Goal: Feedback & Contribution: Submit feedback/report problem

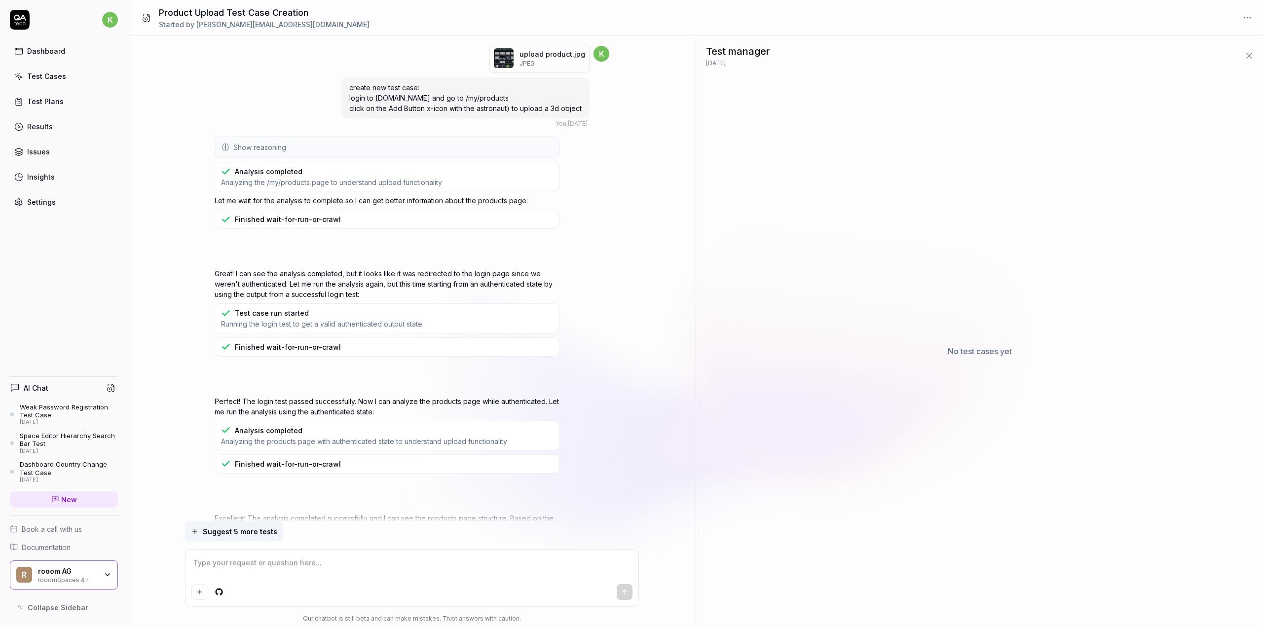
scroll to position [677, 0]
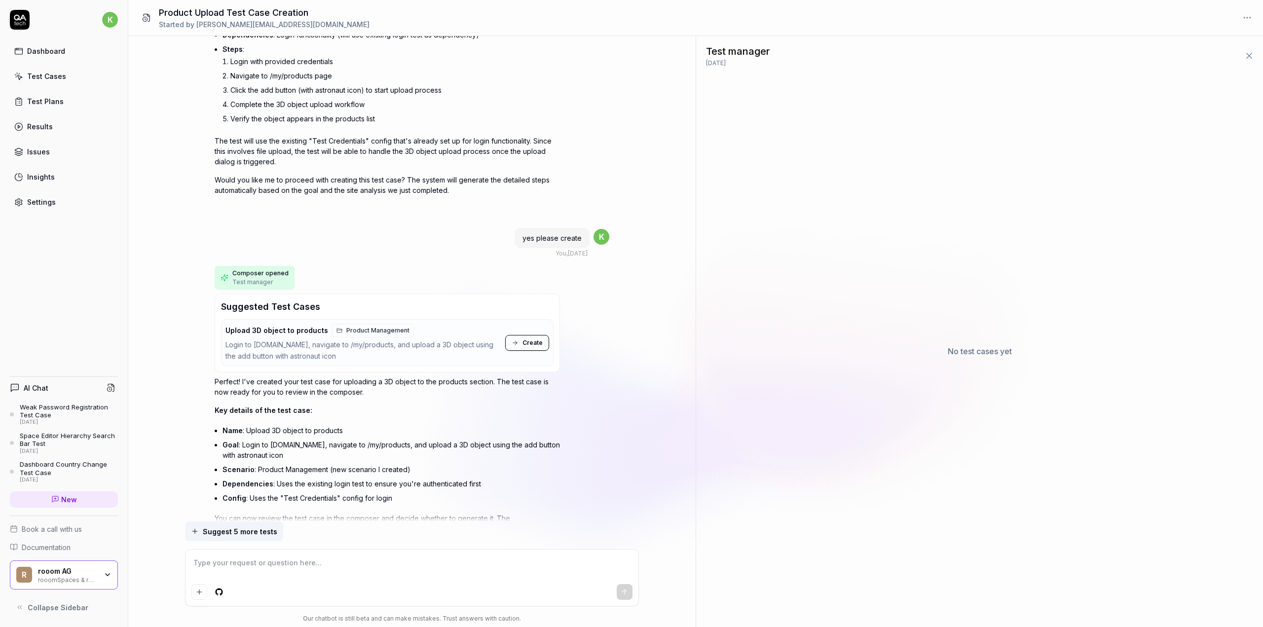
drag, startPoint x: 0, startPoint y: 0, endPoint x: 46, endPoint y: 73, distance: 86.3
click at [46, 73] on div "Test Cases" at bounding box center [46, 76] width 39 height 10
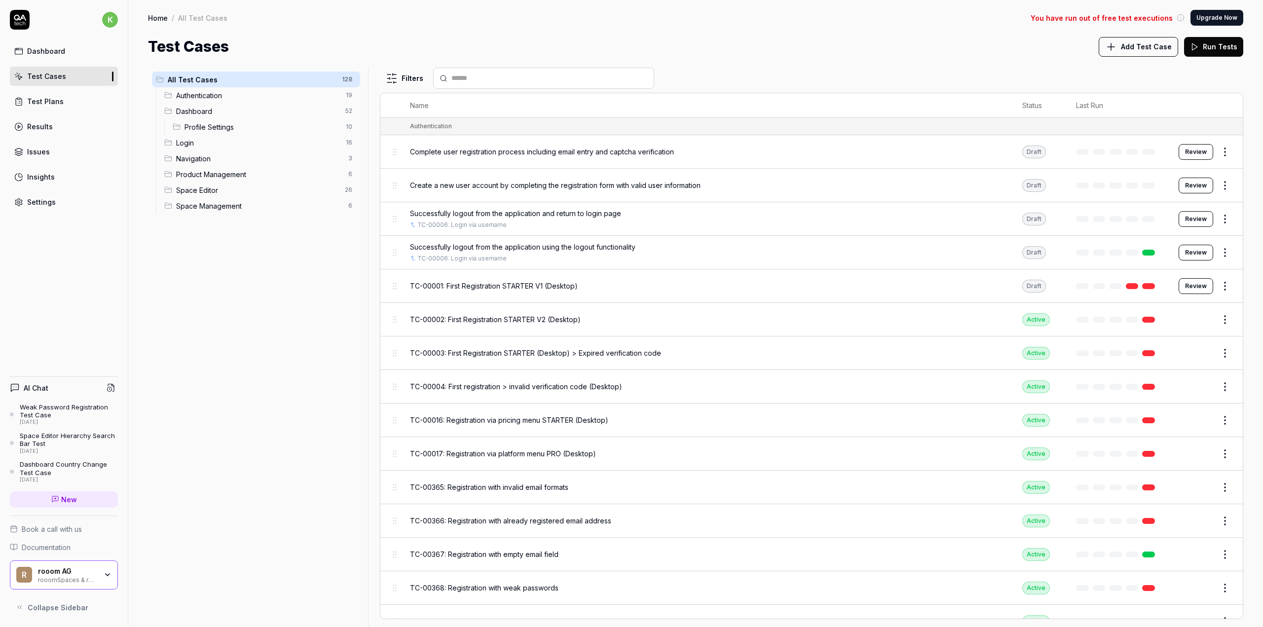
click at [72, 104] on link "Test Plans" at bounding box center [64, 101] width 108 height 19
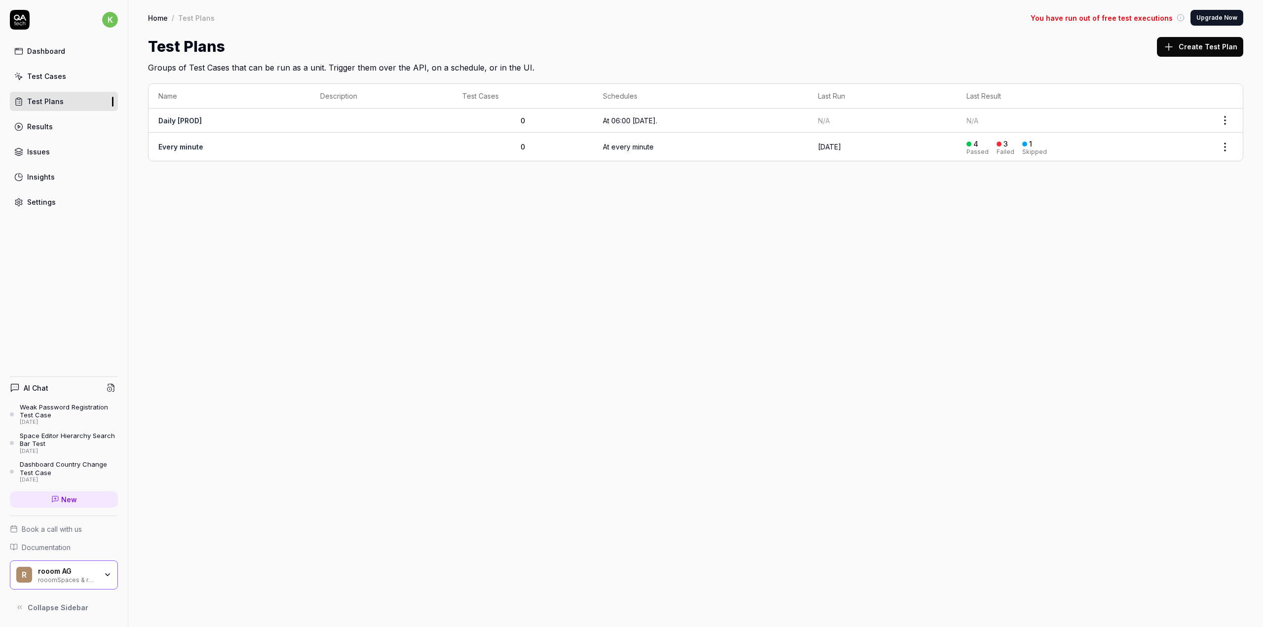
click at [188, 120] on link "Daily [PROD]" at bounding box center [179, 120] width 43 height 8
click at [165, 144] on link "Every minute" at bounding box center [180, 147] width 45 height 8
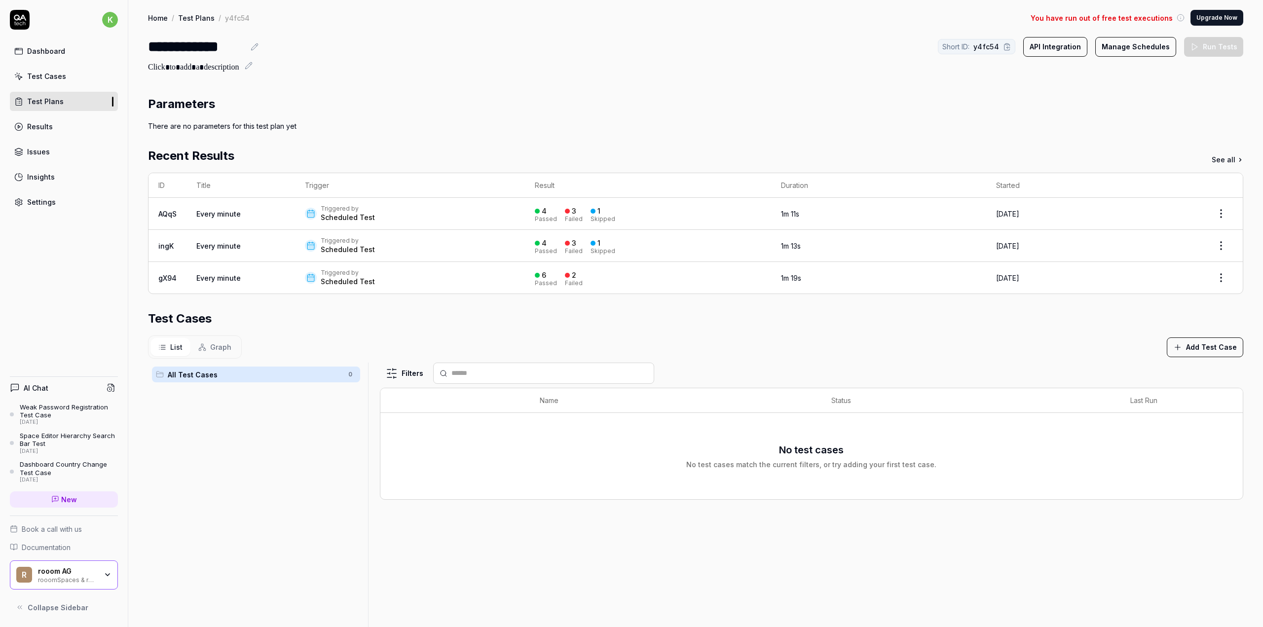
click at [300, 217] on td "Triggered by Scheduled Test" at bounding box center [410, 214] width 230 height 32
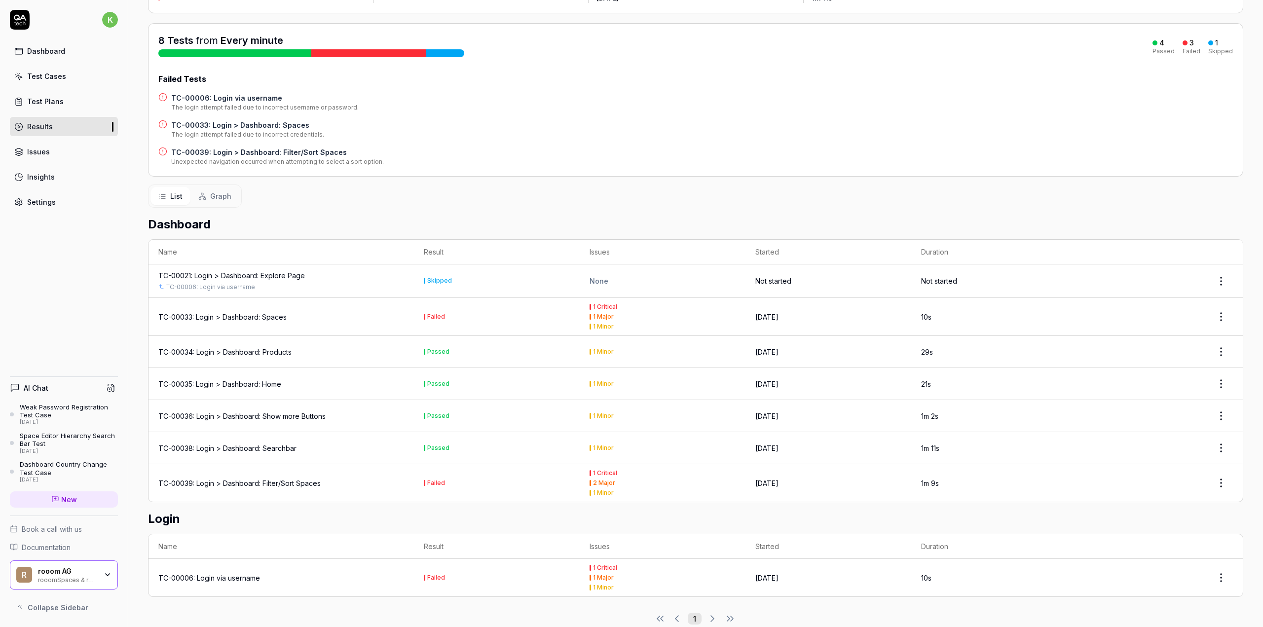
scroll to position [113, 0]
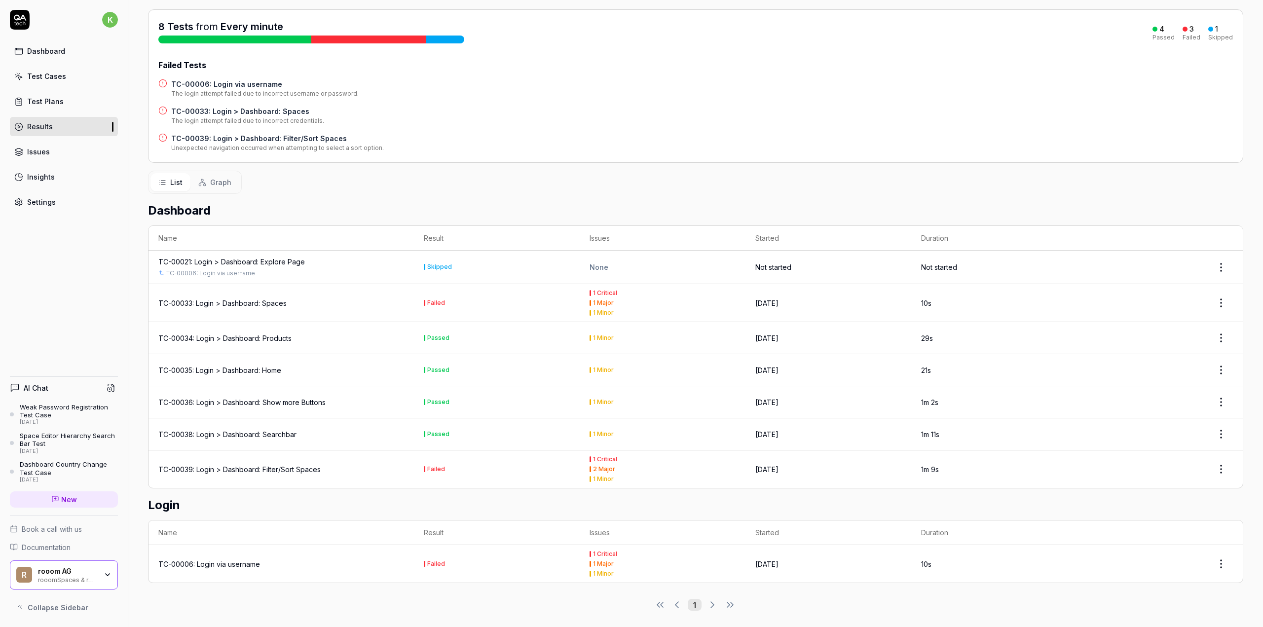
click at [249, 301] on div "TC-00033: Login > Dashboard: Spaces" at bounding box center [222, 303] width 128 height 10
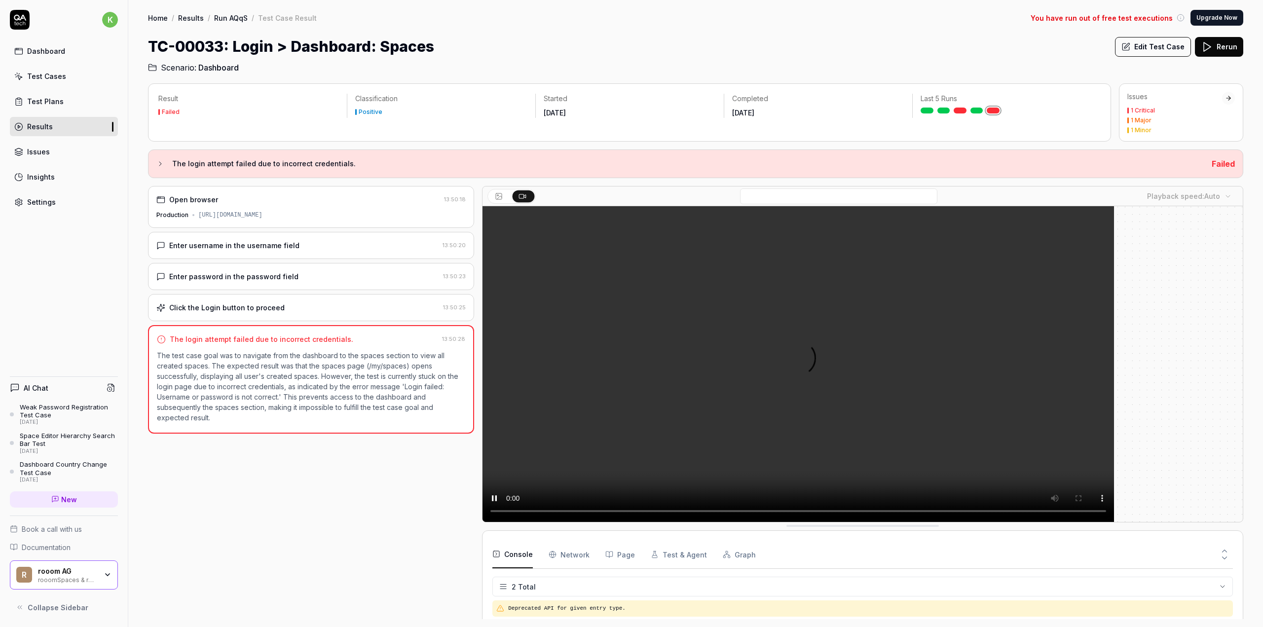
scroll to position [30, 0]
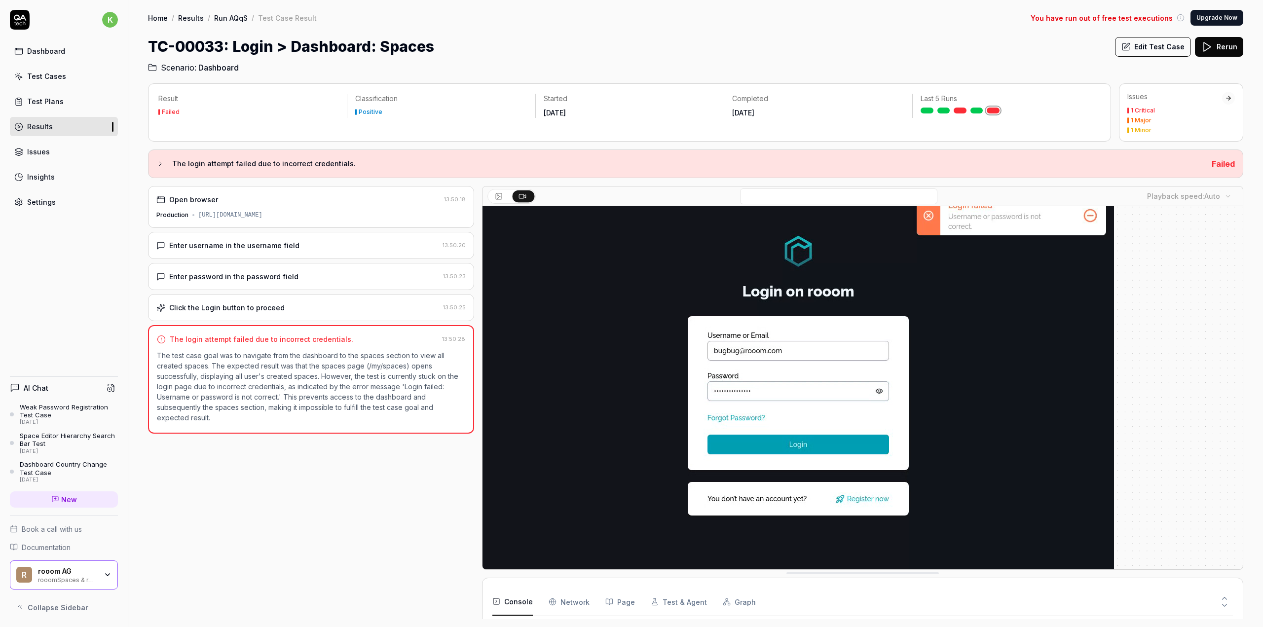
click at [204, 64] on span "Dashboard" at bounding box center [218, 68] width 40 height 12
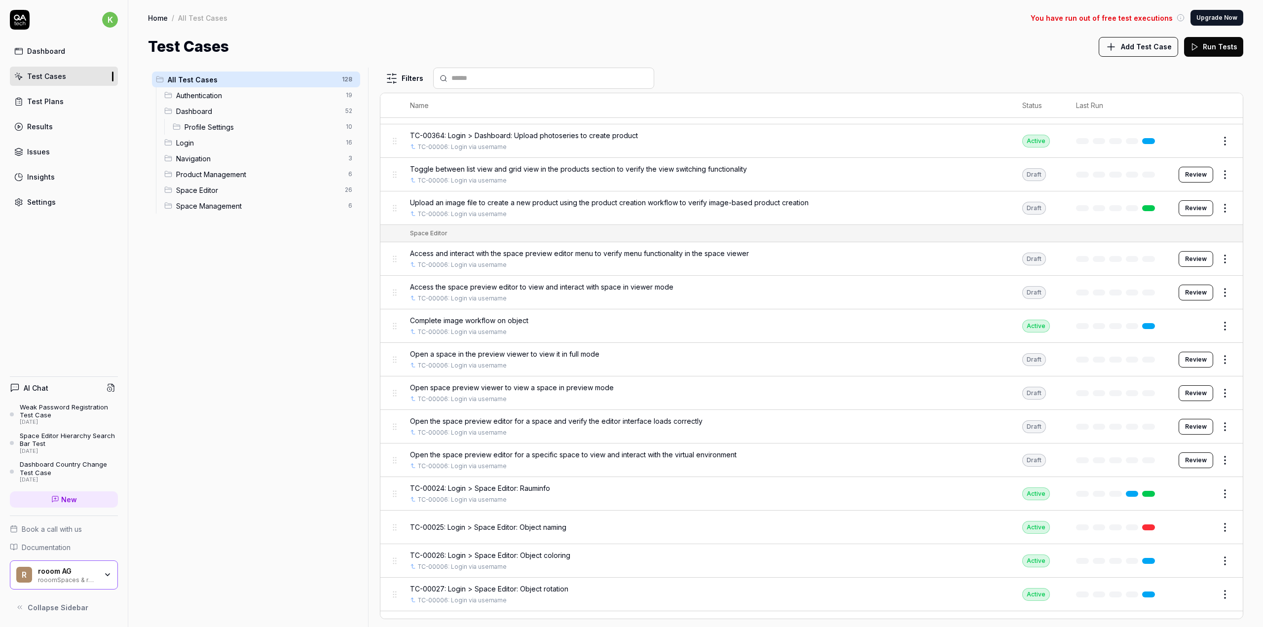
scroll to position [3021, 0]
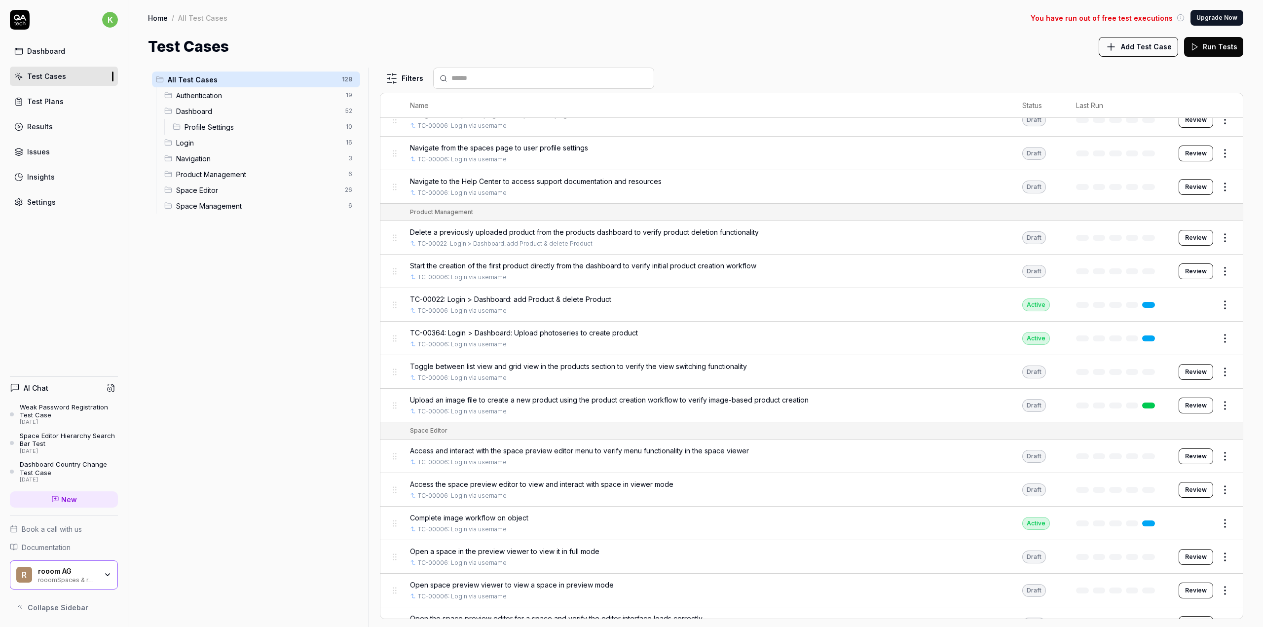
click at [469, 71] on div at bounding box center [543, 78] width 221 height 21
click at [471, 80] on input "text" at bounding box center [550, 78] width 196 height 10
type input "********"
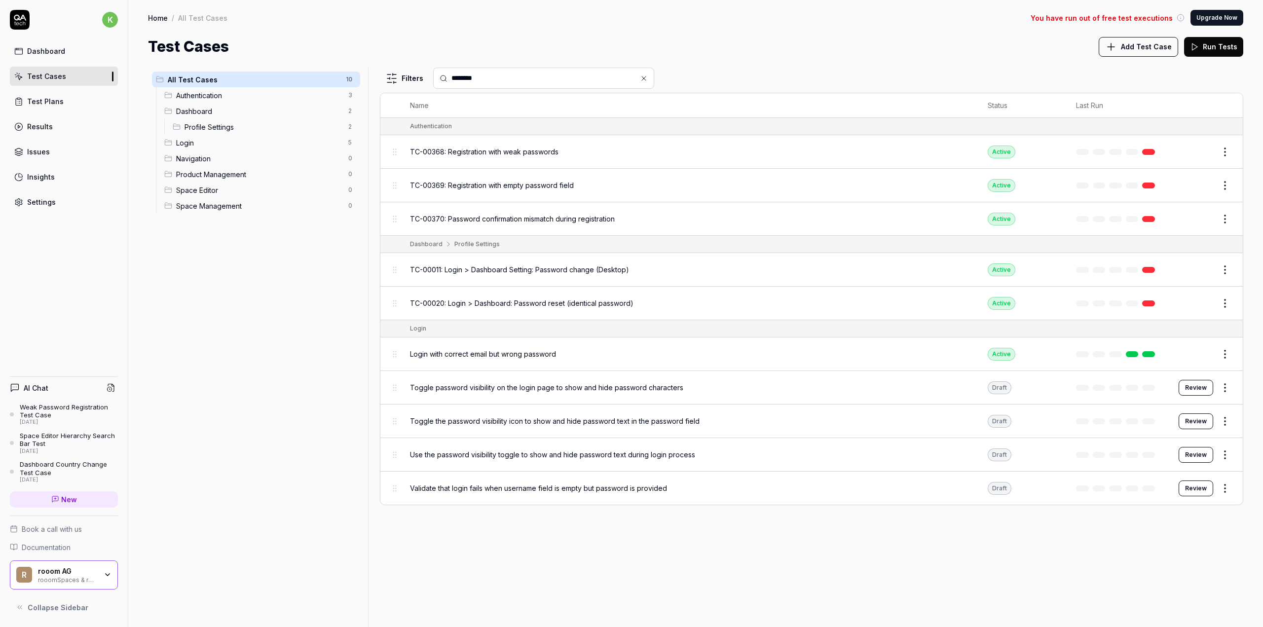
scroll to position [0, 0]
click at [610, 268] on span "TC-00011: Login > Dashboard Setting: Password change (Desktop)" at bounding box center [519, 270] width 219 height 10
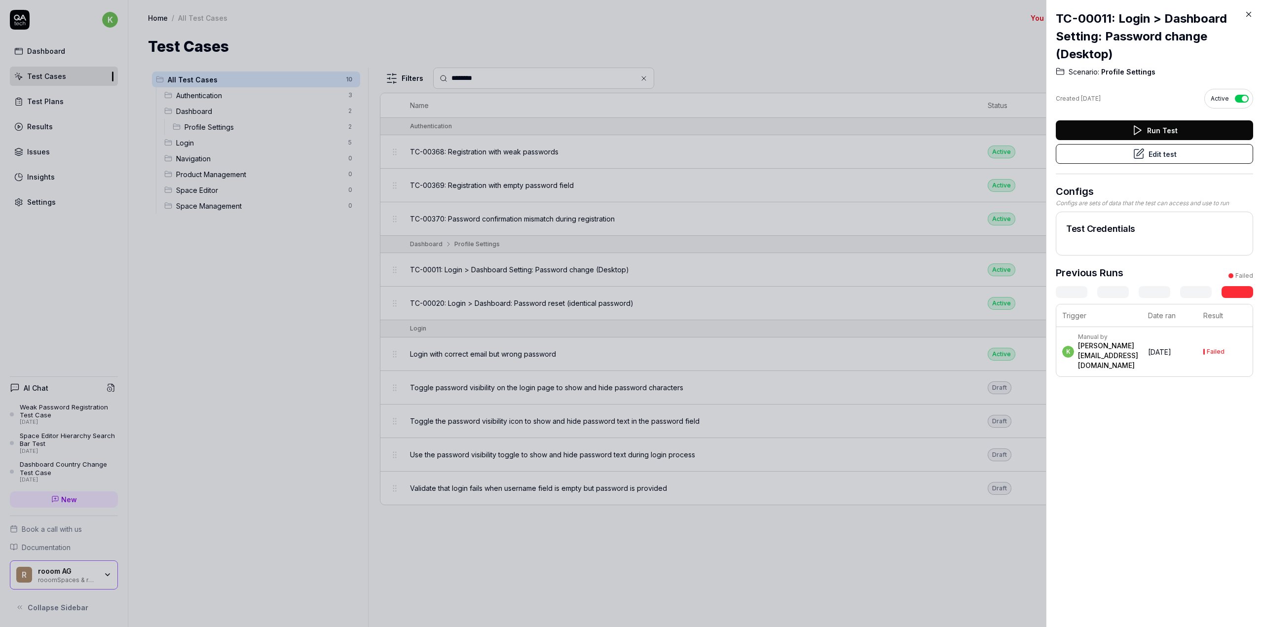
click at [1235, 100] on button "button" at bounding box center [1242, 99] width 14 height 8
click at [1235, 98] on button "button" at bounding box center [1242, 99] width 14 height 8
click at [1160, 155] on button "Edit test" at bounding box center [1154, 154] width 197 height 20
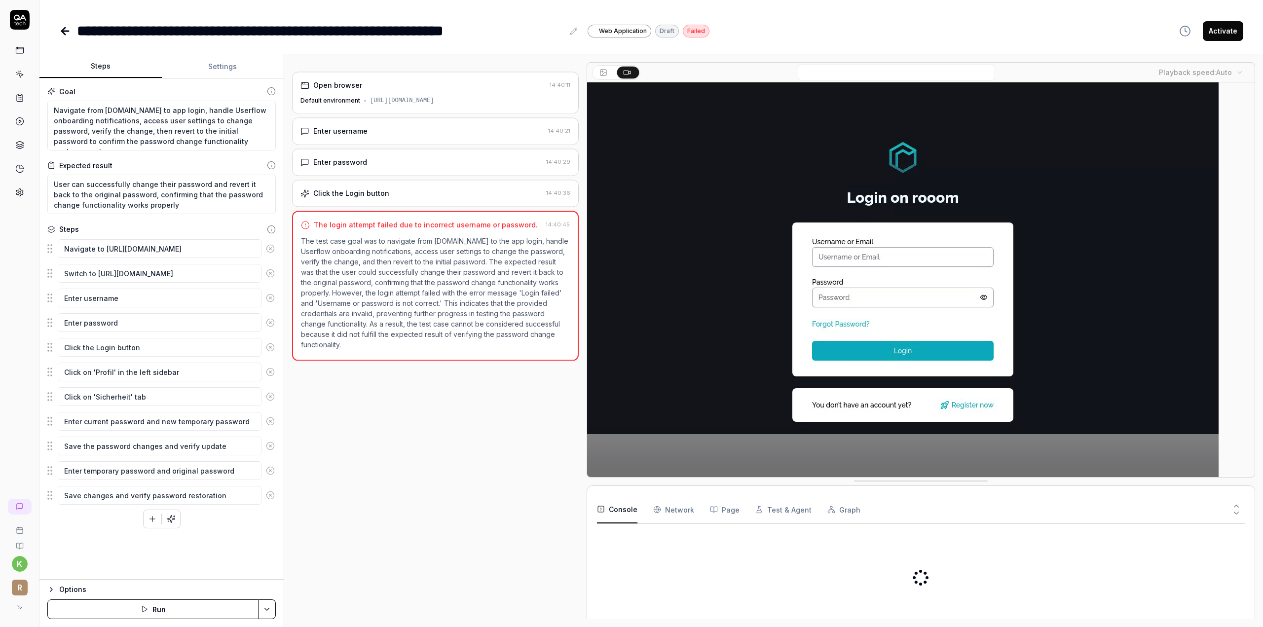
type textarea "*"
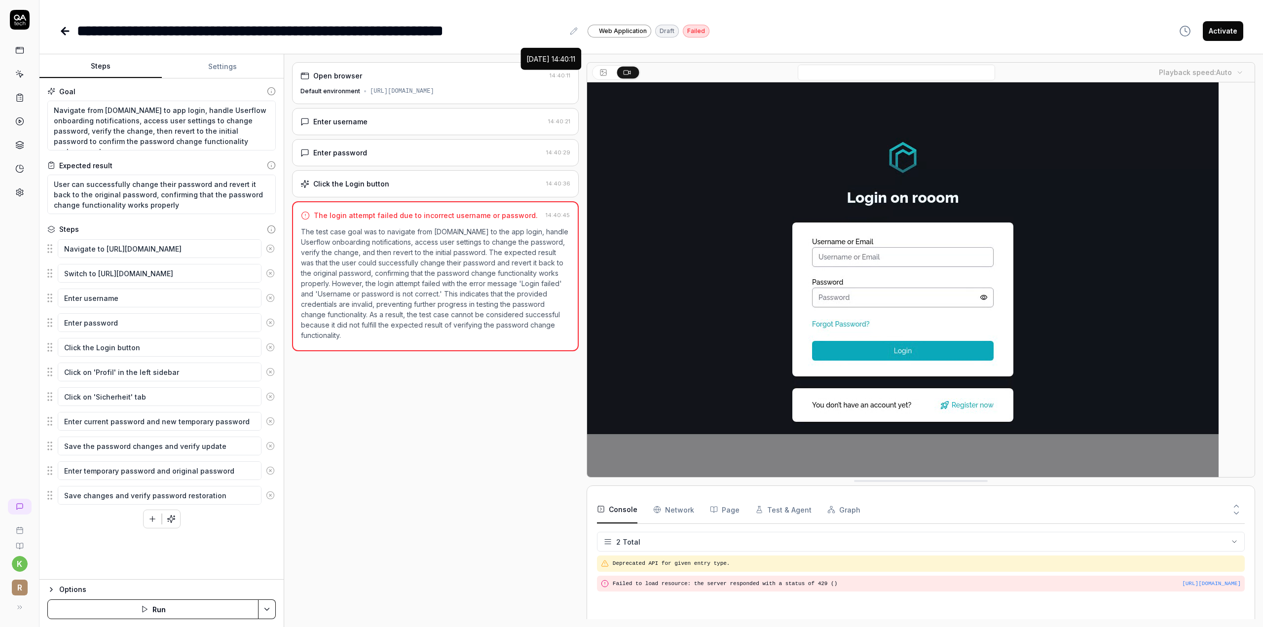
click at [64, 32] on icon at bounding box center [65, 31] width 12 height 12
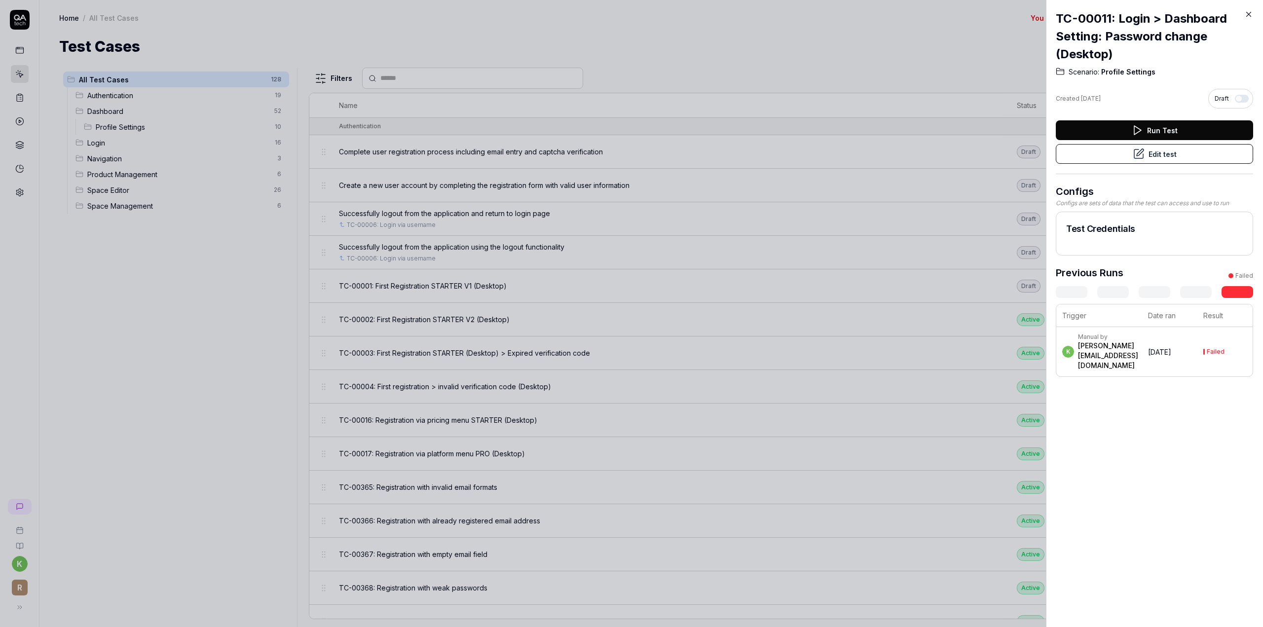
click at [1246, 12] on icon at bounding box center [1249, 14] width 9 height 9
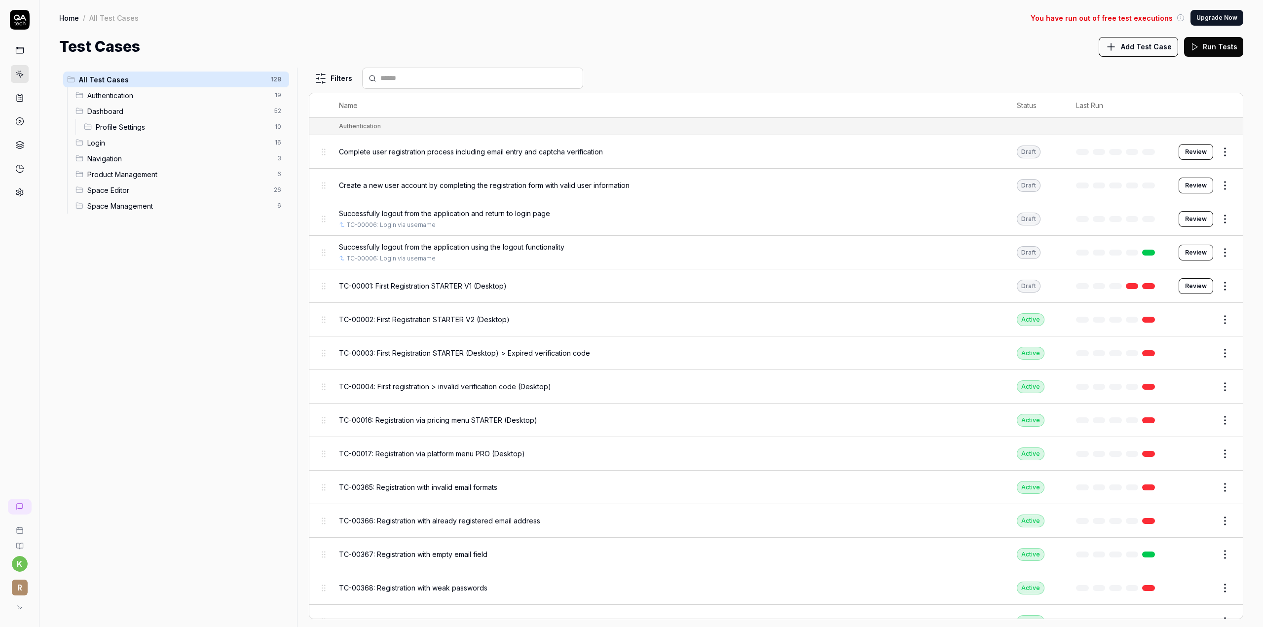
click at [409, 81] on input "text" at bounding box center [479, 78] width 196 height 10
type input "********"
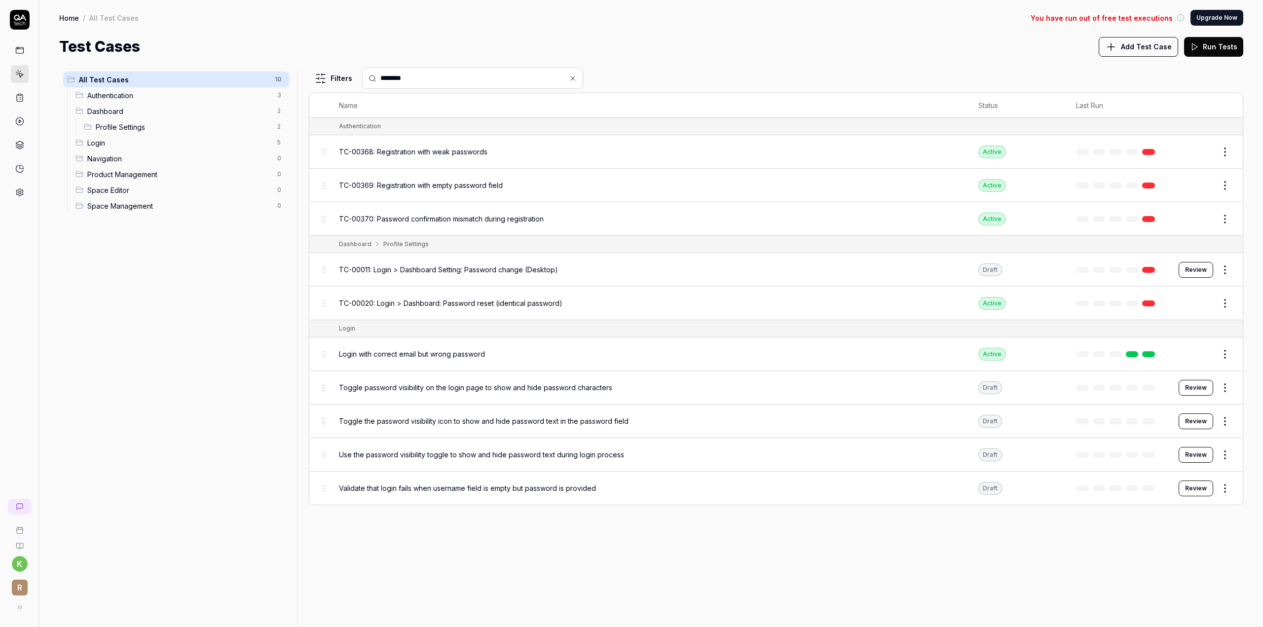
click at [535, 304] on span "TC-00020: Login > Dashboard: Password reset (identical password)" at bounding box center [451, 303] width 224 height 10
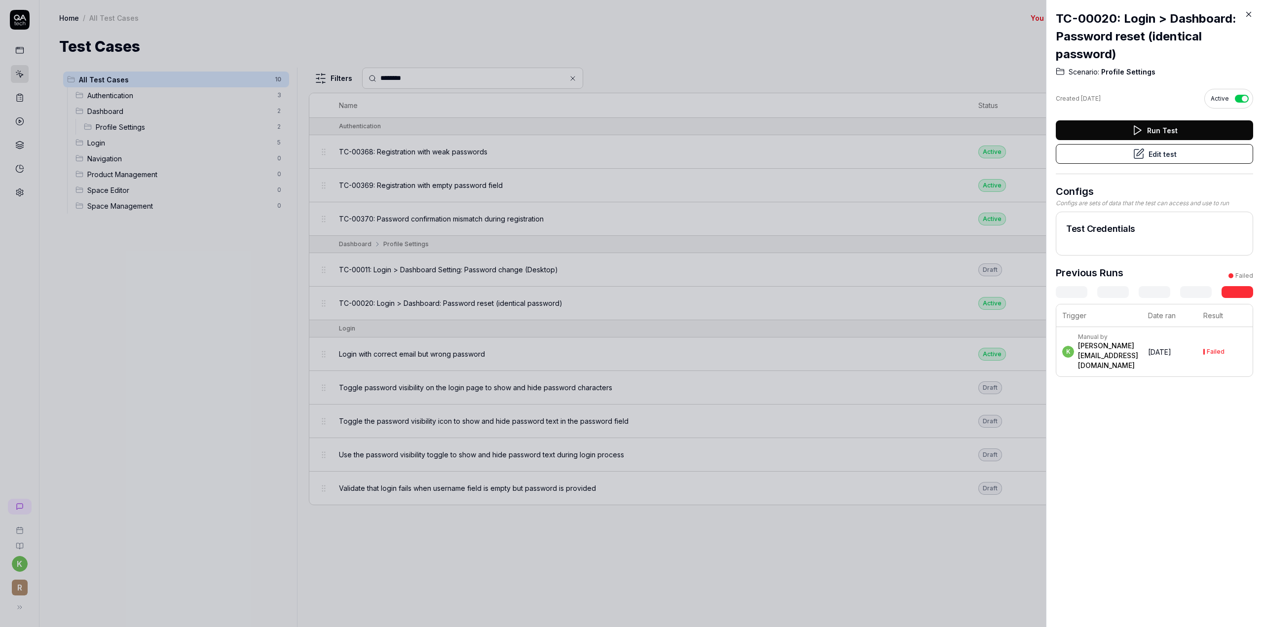
click at [1110, 128] on div "Run Test" at bounding box center [1154, 130] width 197 height 20
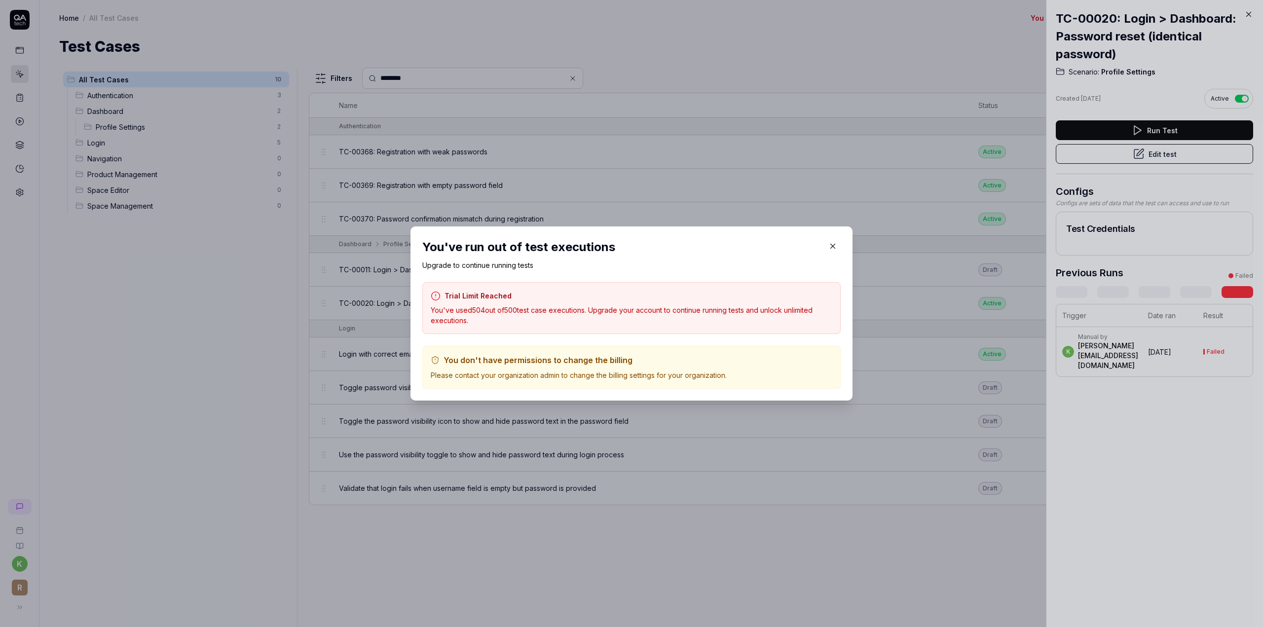
click at [831, 249] on icon "button" at bounding box center [833, 246] width 9 height 9
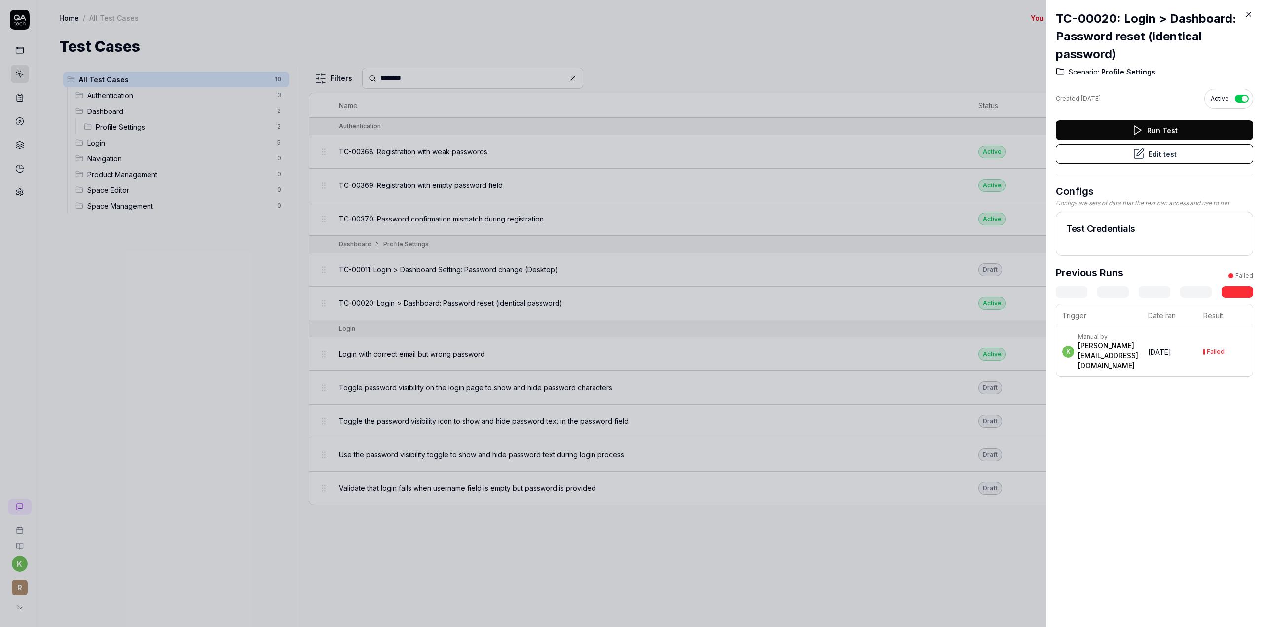
click at [1248, 14] on icon at bounding box center [1249, 14] width 9 height 9
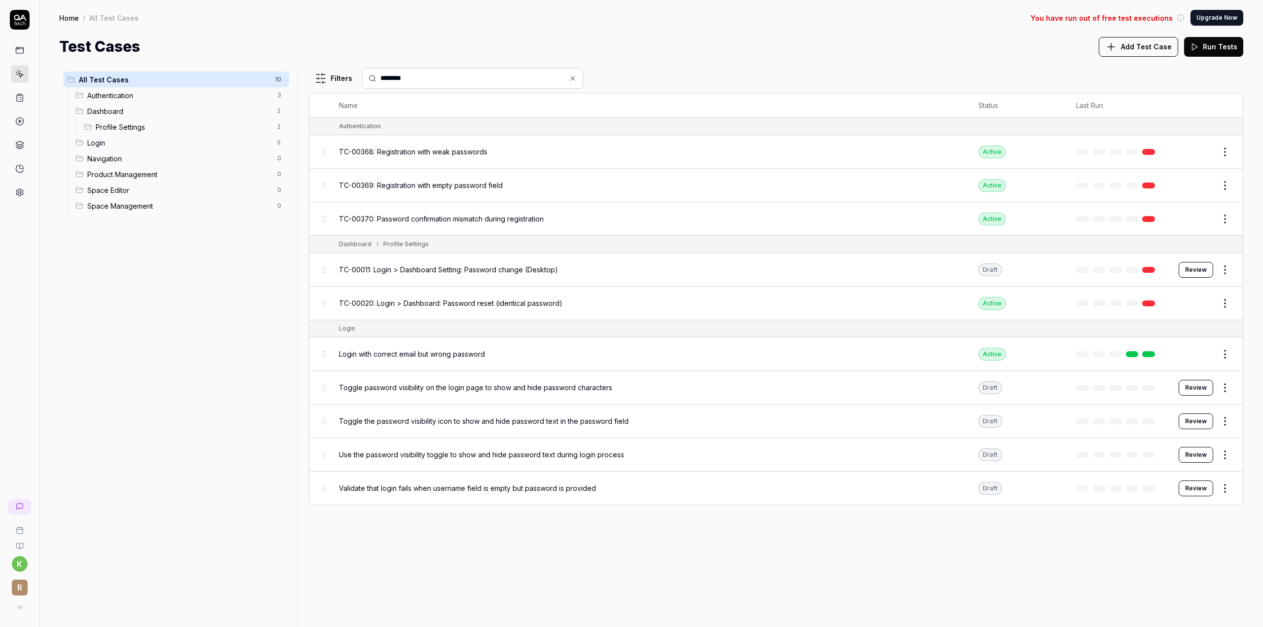
click at [118, 93] on span "Authentication" at bounding box center [179, 95] width 184 height 10
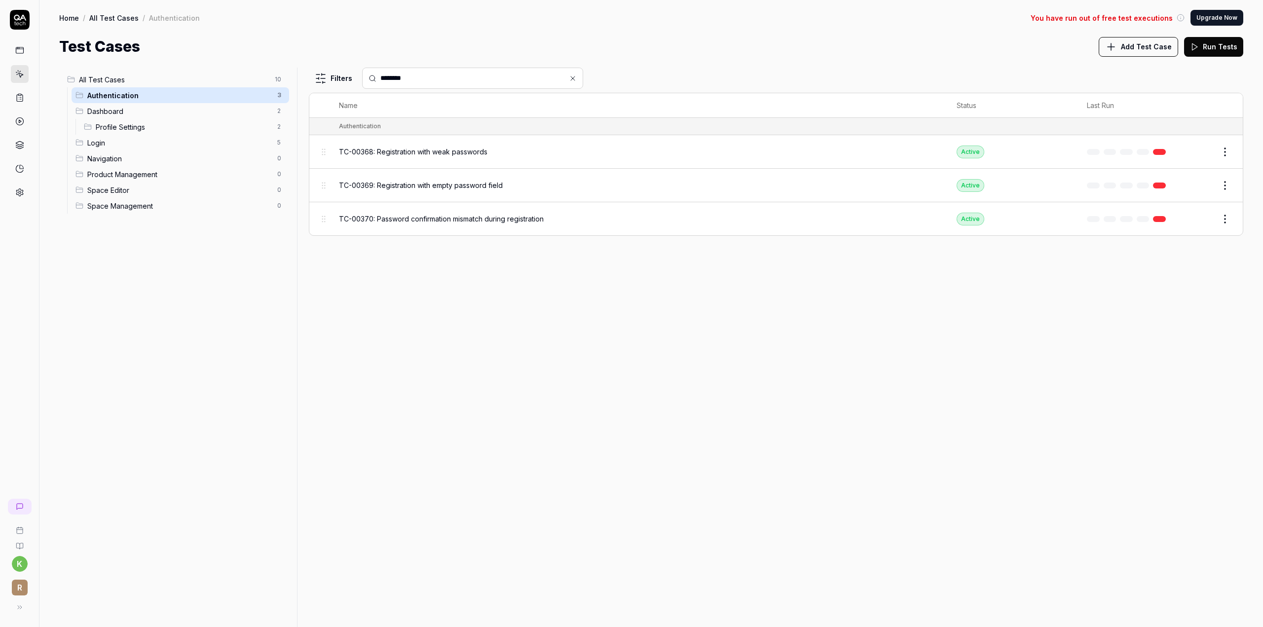
click at [116, 113] on span "Dashboard" at bounding box center [179, 111] width 184 height 10
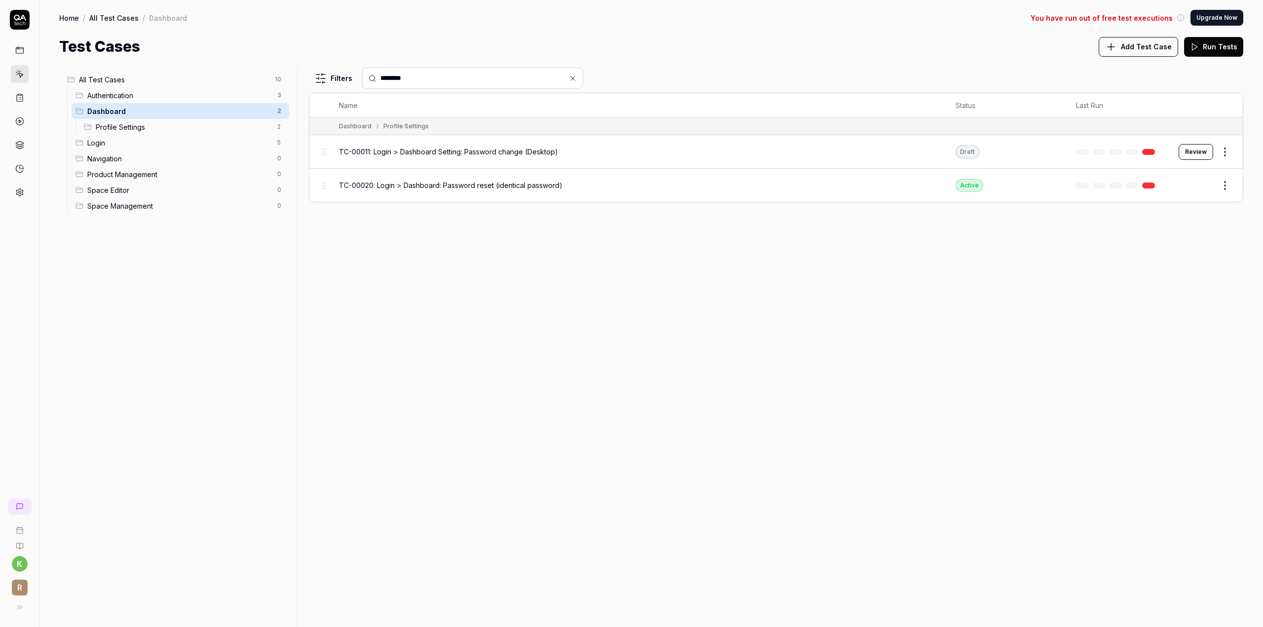
click at [115, 124] on span "Profile Settings" at bounding box center [184, 127] width 176 height 10
click at [1185, 18] on icon at bounding box center [1181, 18] width 8 height 8
click at [22, 193] on icon at bounding box center [19, 192] width 9 height 9
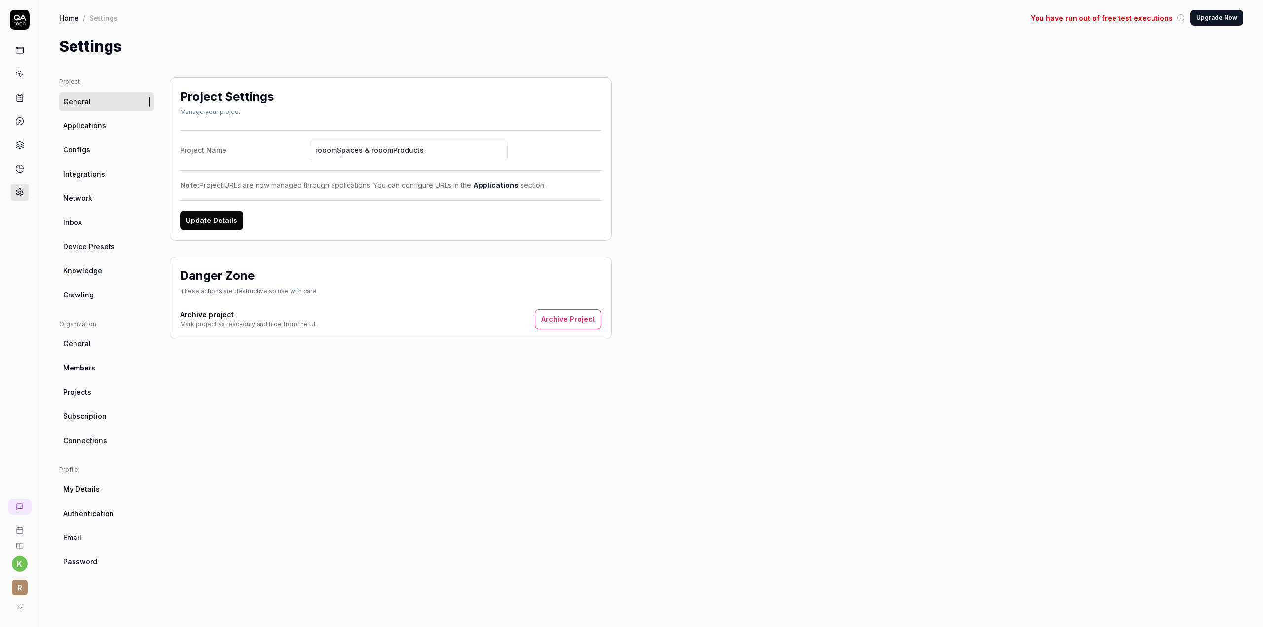
click at [25, 52] on link at bounding box center [20, 50] width 18 height 18
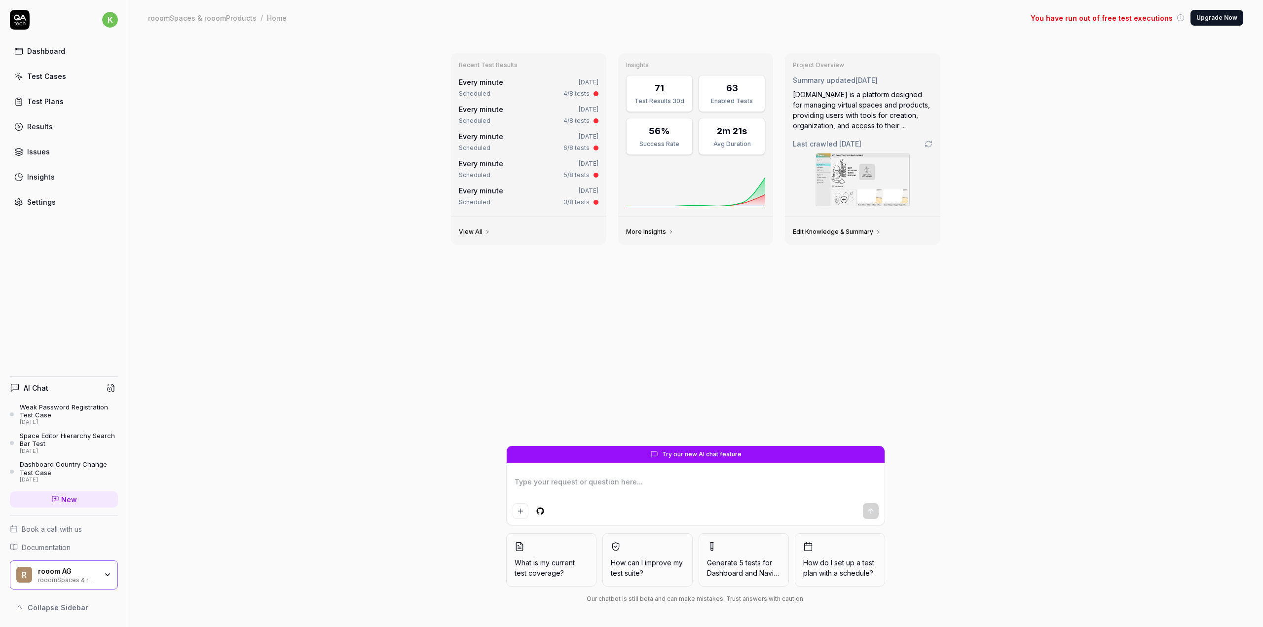
click at [50, 105] on div "Test Plans" at bounding box center [45, 101] width 37 height 10
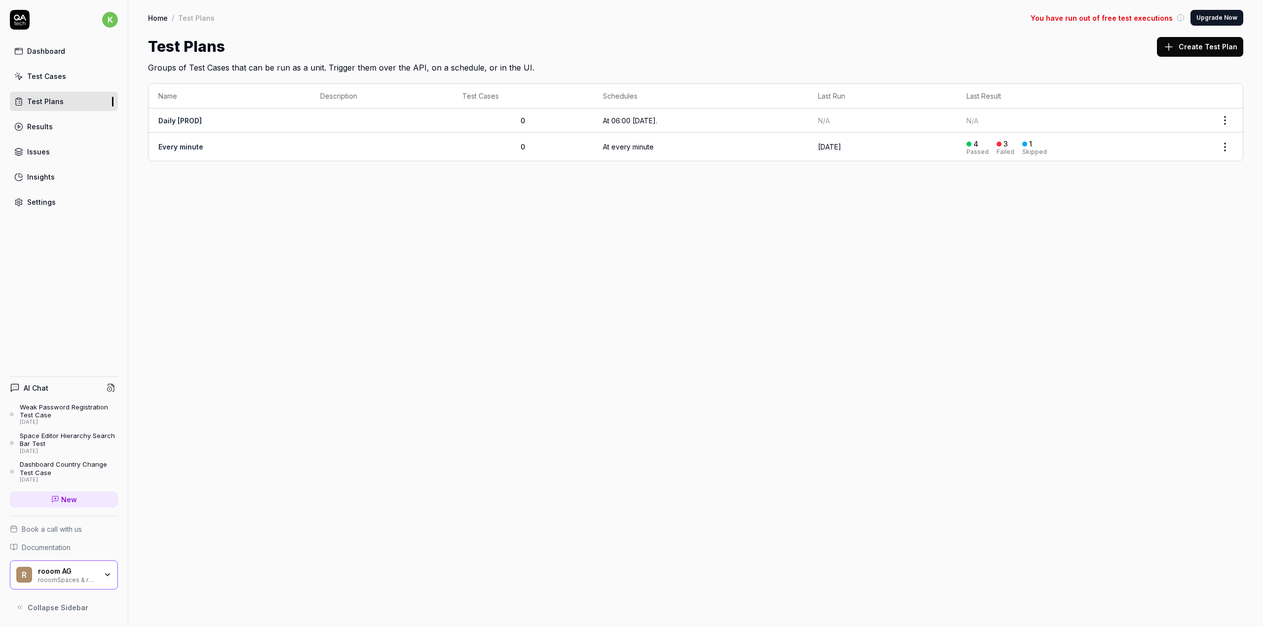
click at [43, 76] on div "Test Cases" at bounding box center [46, 76] width 39 height 10
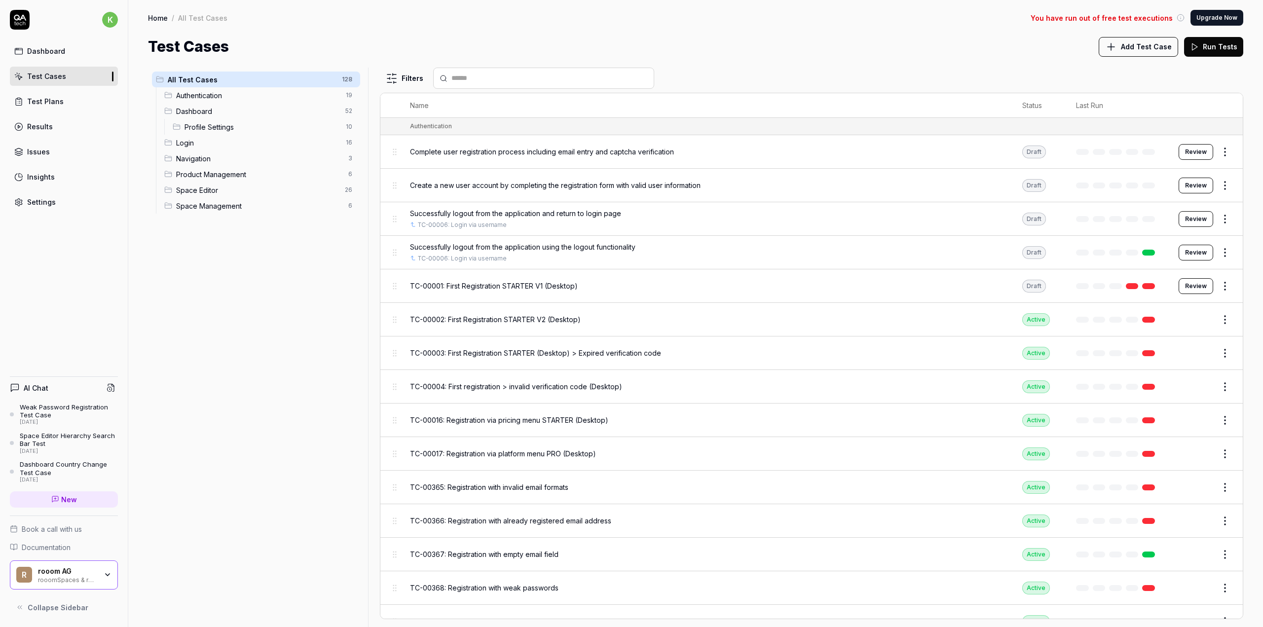
click at [534, 291] on div "TC-00001: First Registration STARTER V1 (Desktop)" at bounding box center [706, 285] width 593 height 21
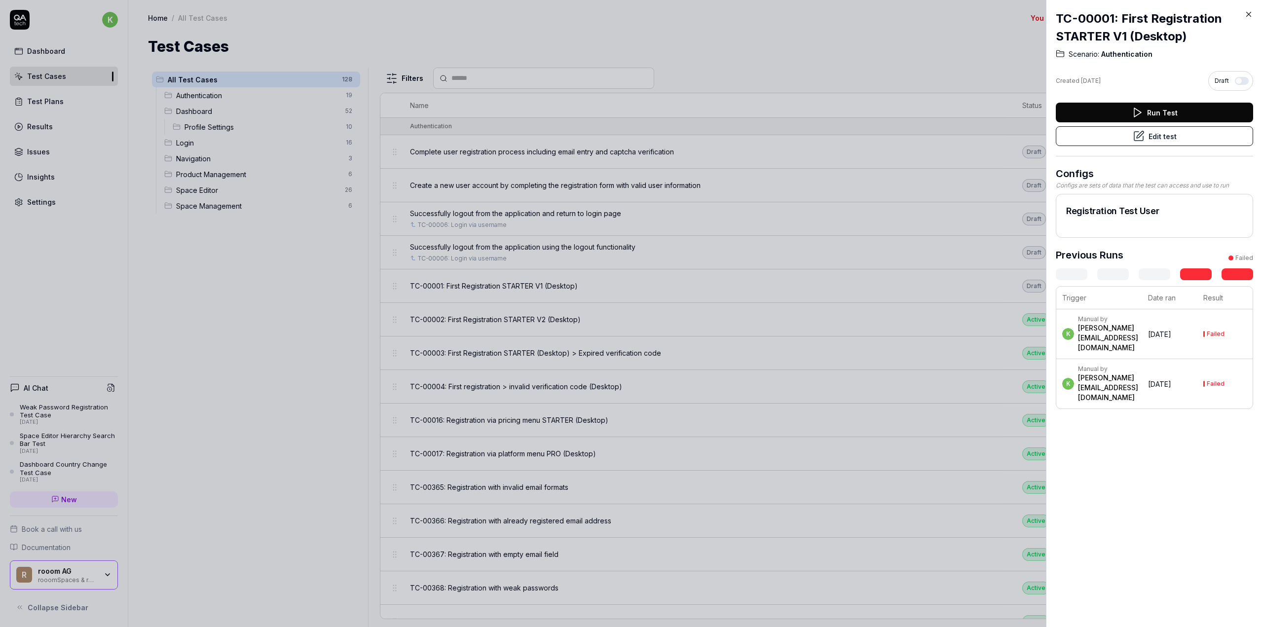
click at [1121, 137] on button "Edit test" at bounding box center [1154, 136] width 197 height 20
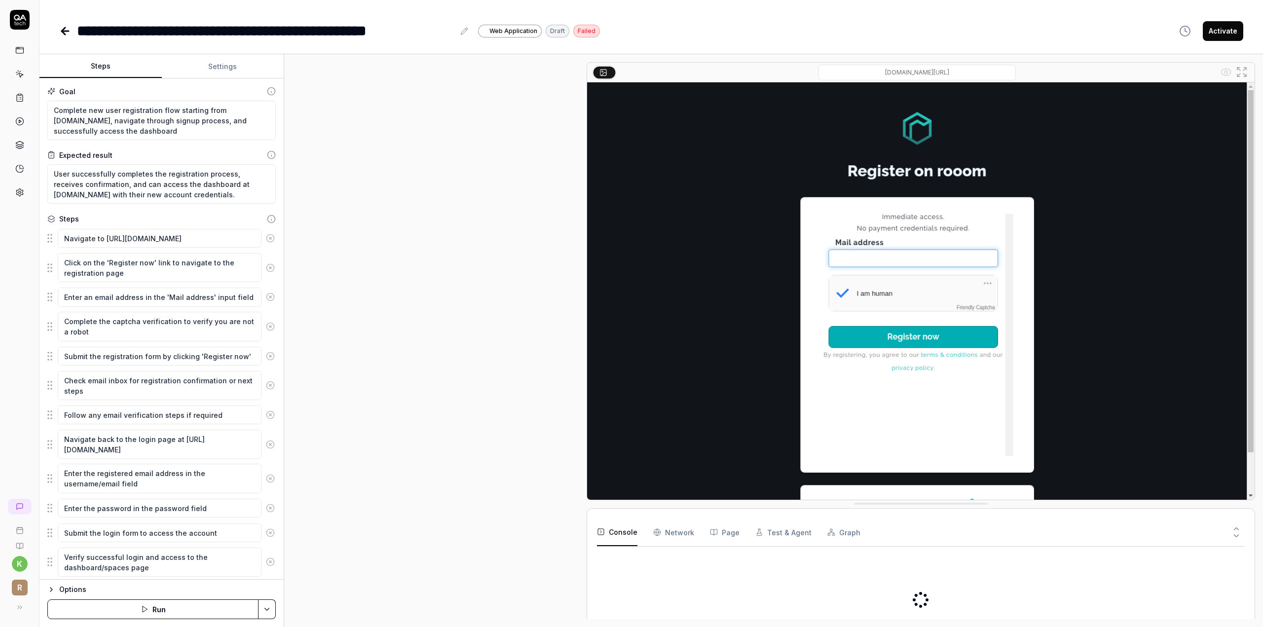
type textarea "*"
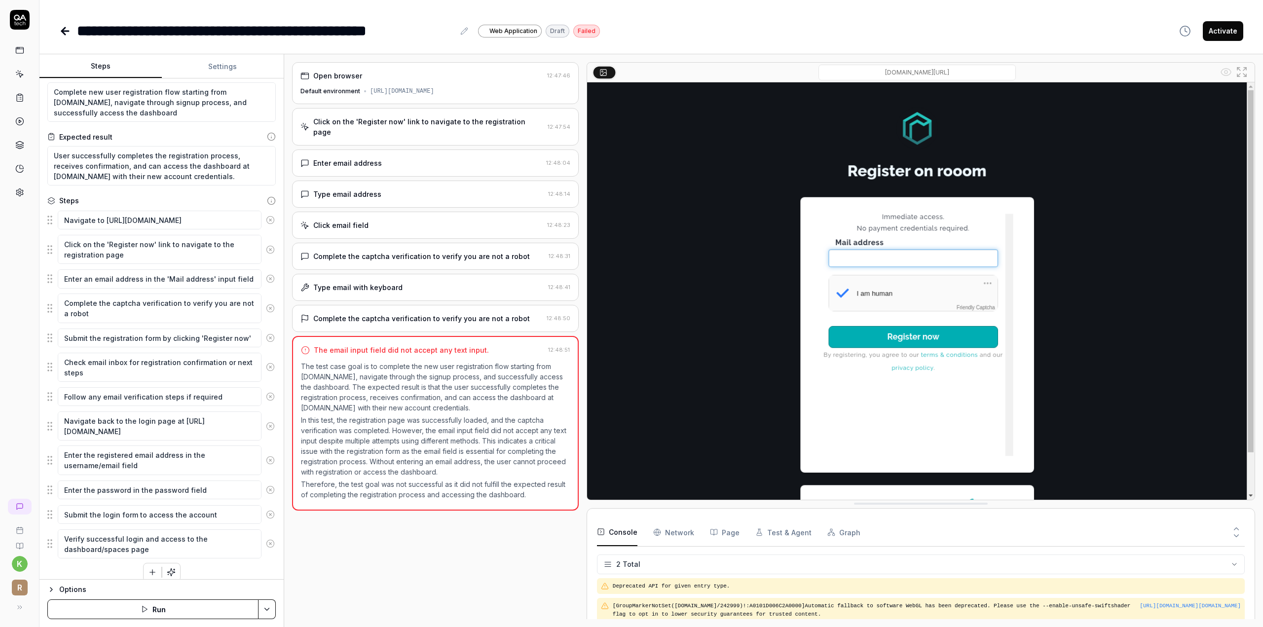
scroll to position [24, 0]
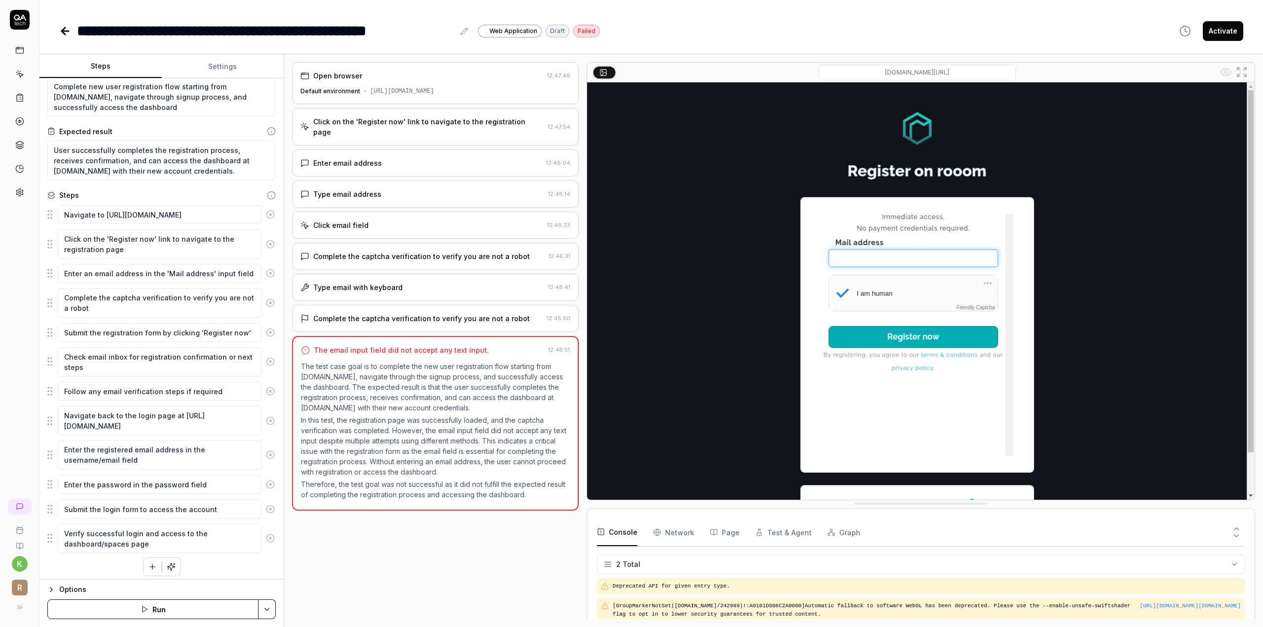
click at [68, 32] on icon at bounding box center [65, 31] width 12 height 12
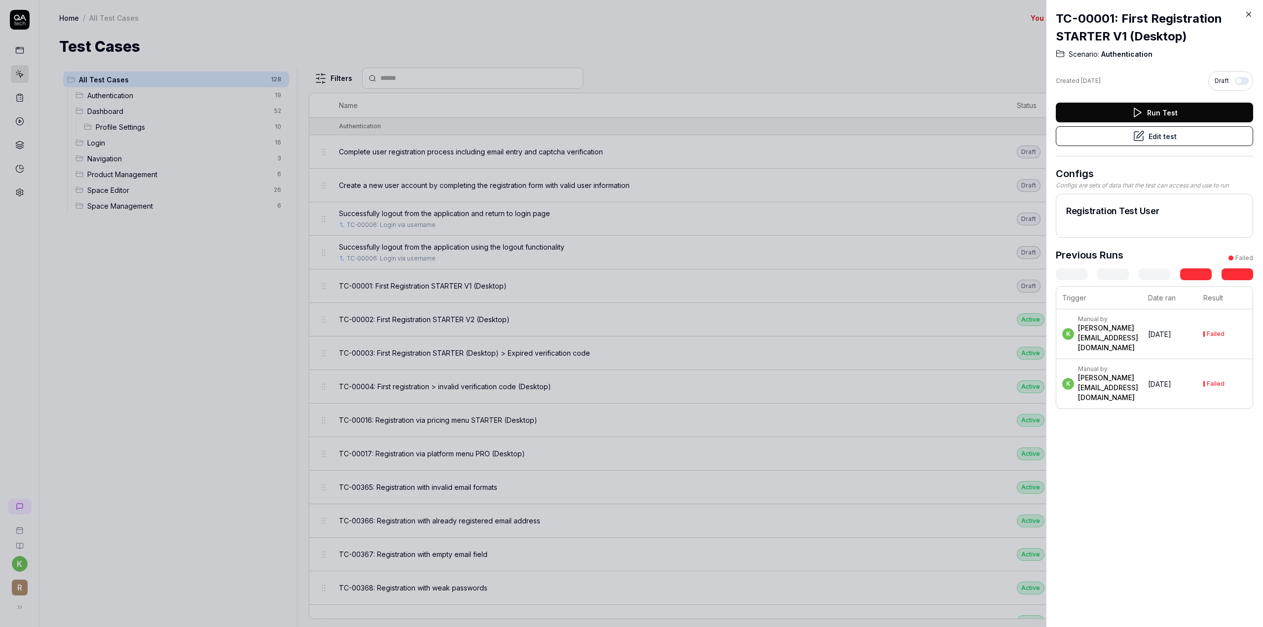
click at [1253, 18] on icon at bounding box center [1249, 14] width 9 height 9
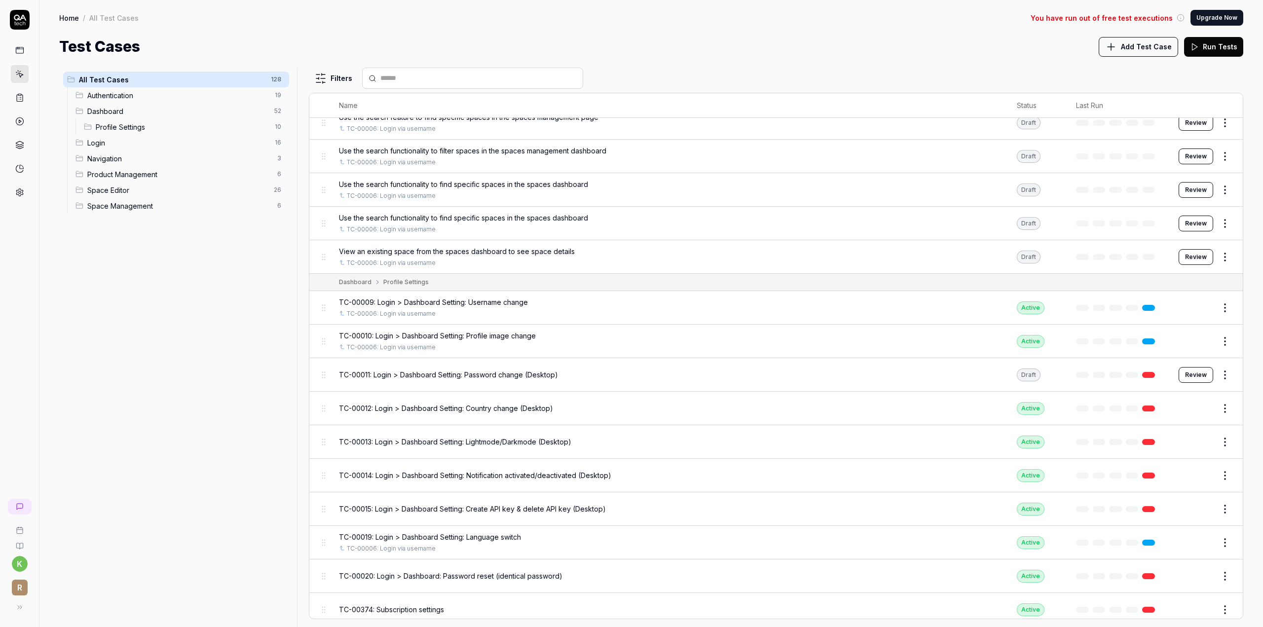
scroll to position [1875, 0]
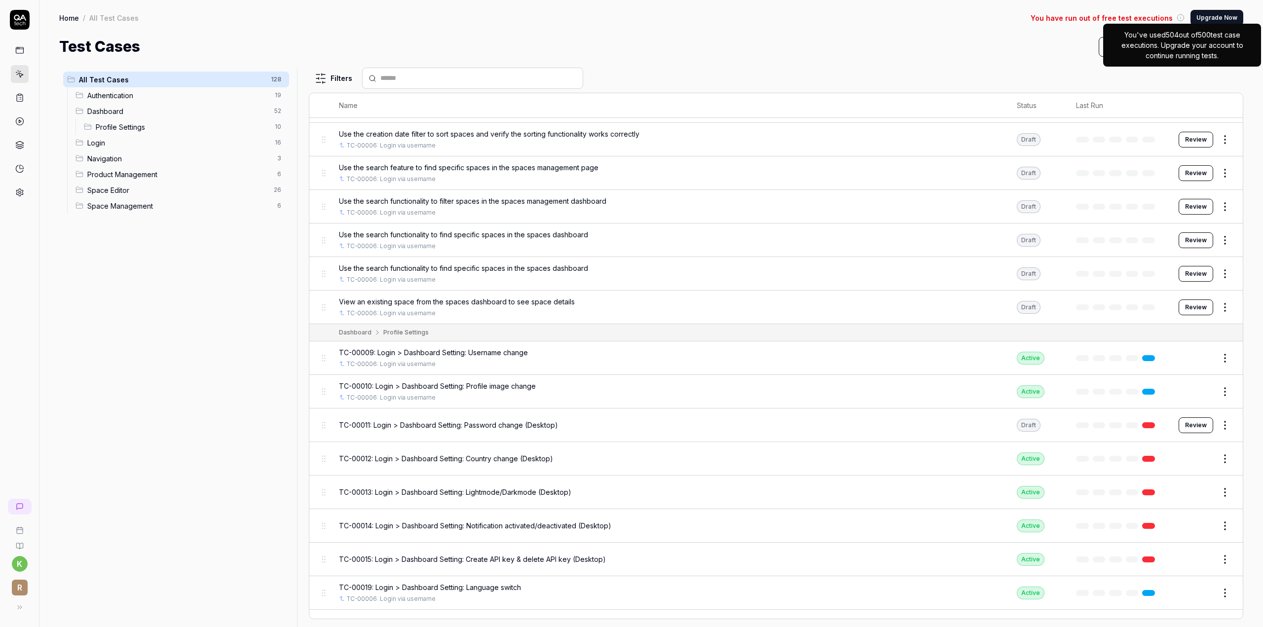
click at [1180, 19] on icon at bounding box center [1181, 18] width 8 height 8
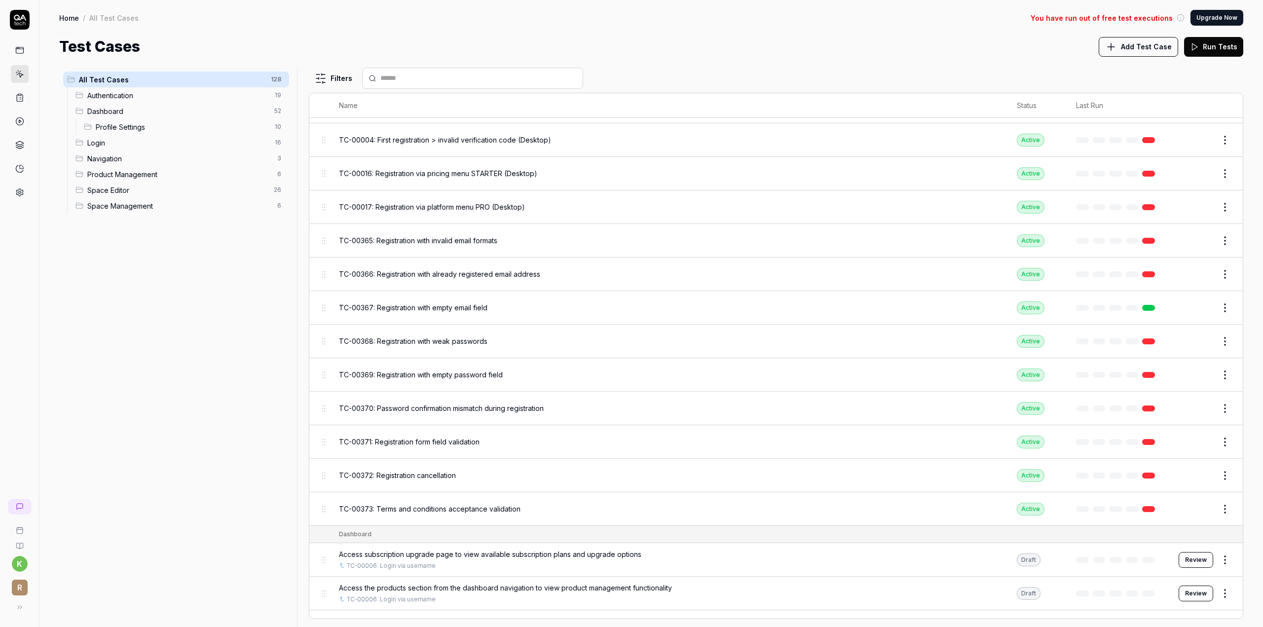
scroll to position [0, 0]
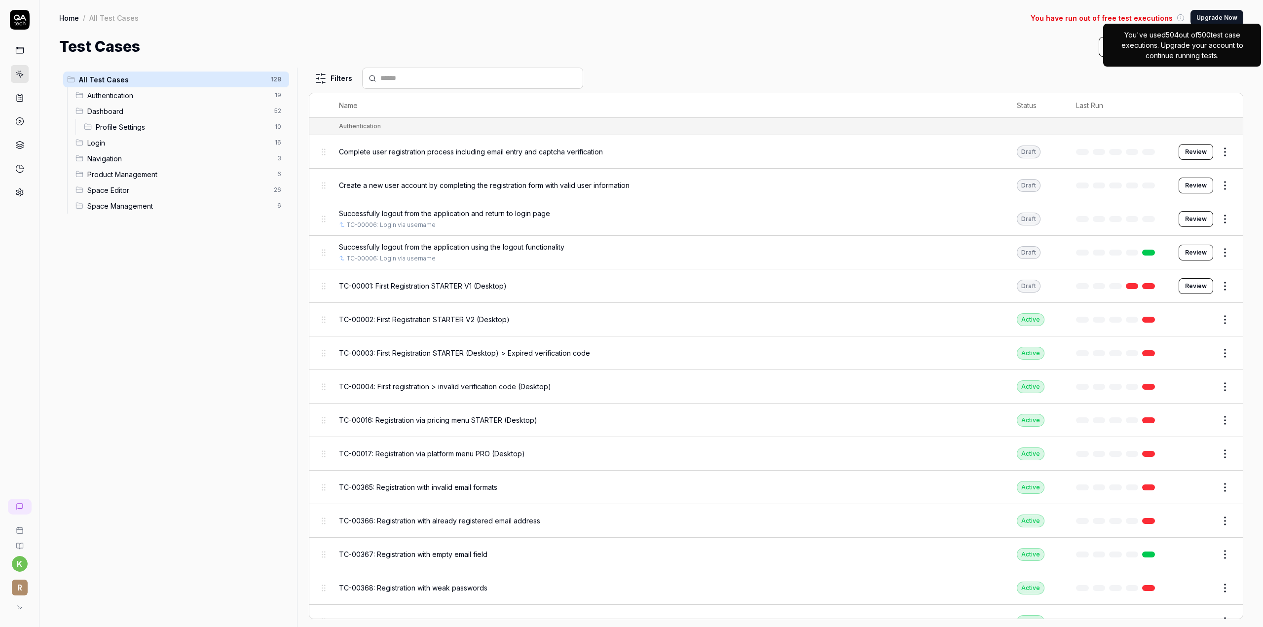
click at [15, 44] on link at bounding box center [20, 50] width 18 height 18
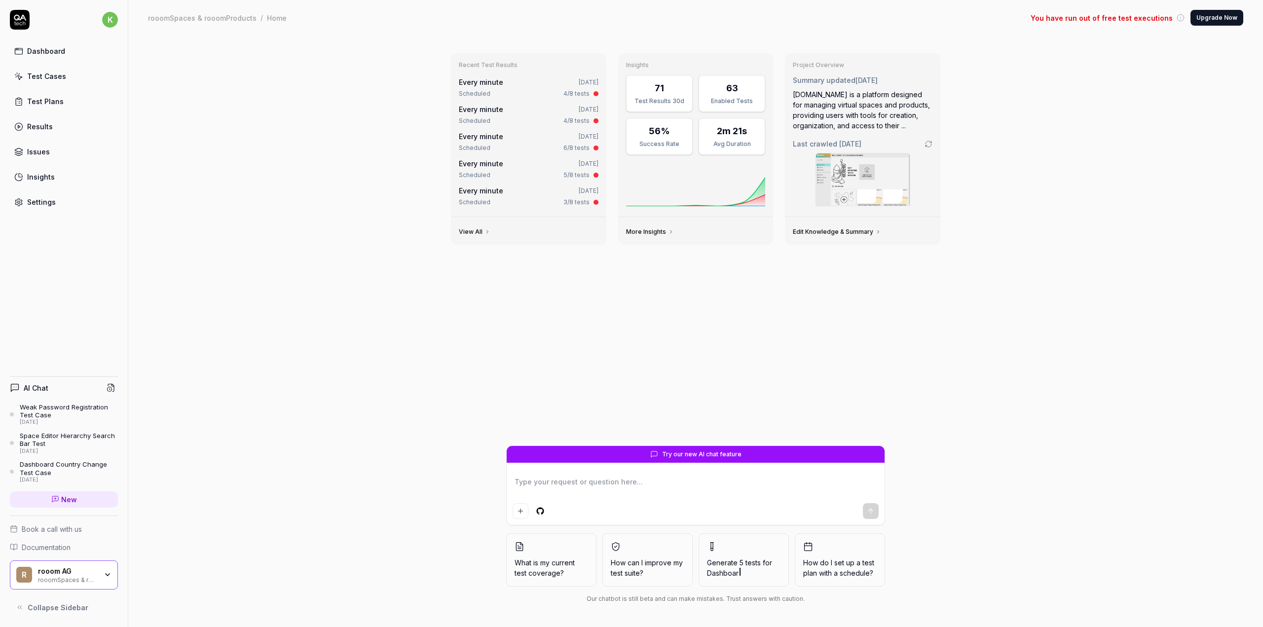
click at [574, 480] on textarea at bounding box center [696, 487] width 366 height 25
type textarea "*"
type textarea "t"
type textarea "*"
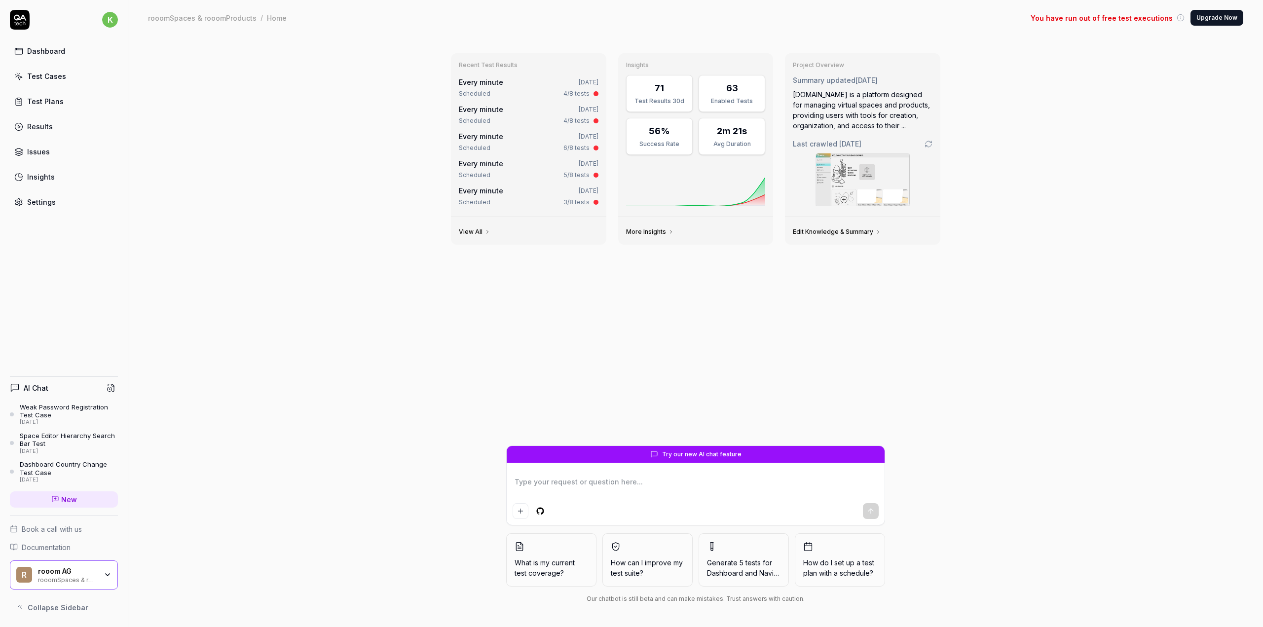
type textarea "c"
type textarea "*"
type textarea "cr"
type textarea "*"
type textarea "cre"
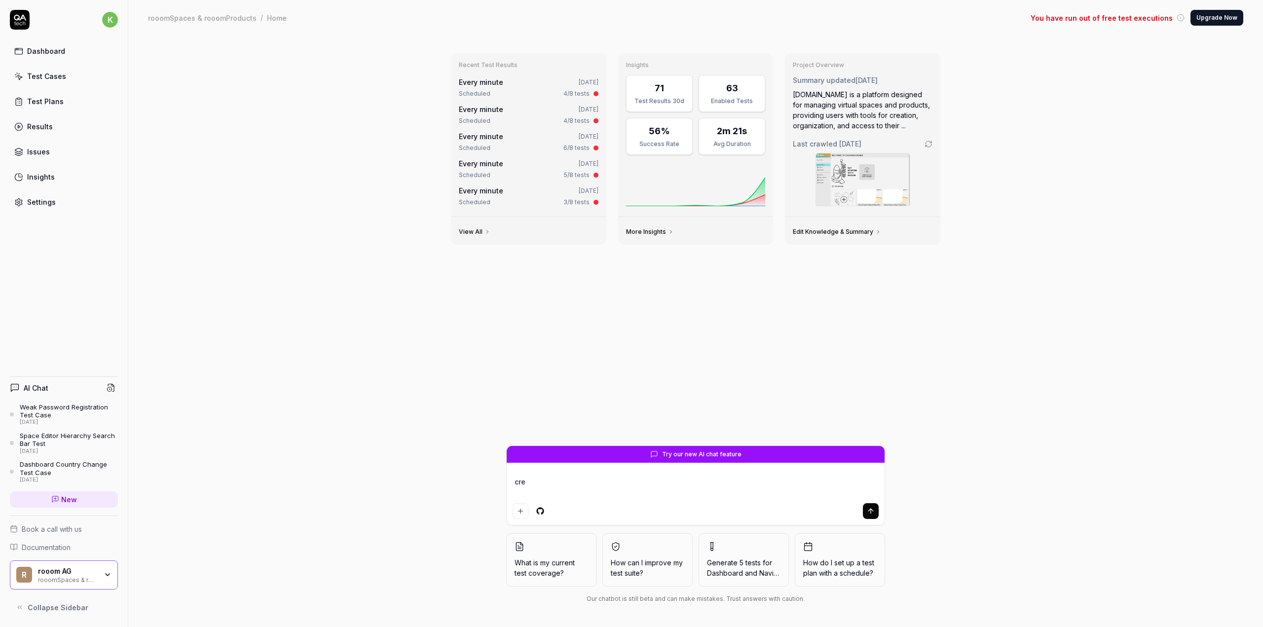
type textarea "*"
type textarea "crea"
type textarea "*"
type textarea "creat"
type textarea "*"
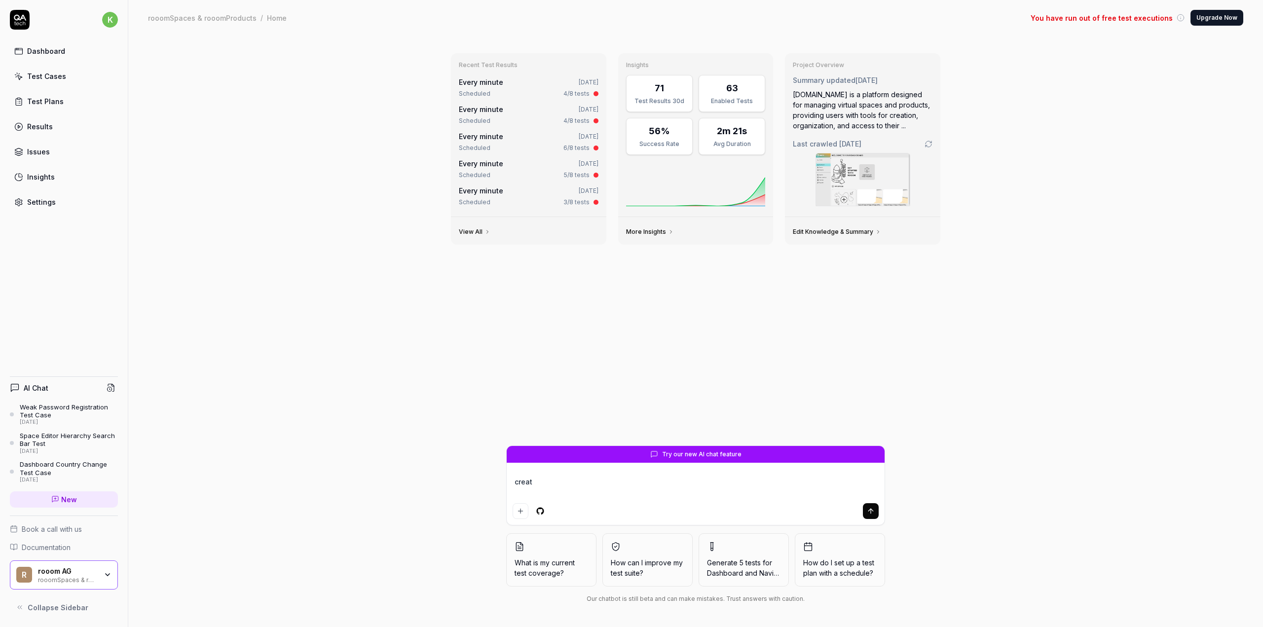
type textarea "create"
type textarea "*"
type textarea "create"
type textarea "*"
type textarea "create t"
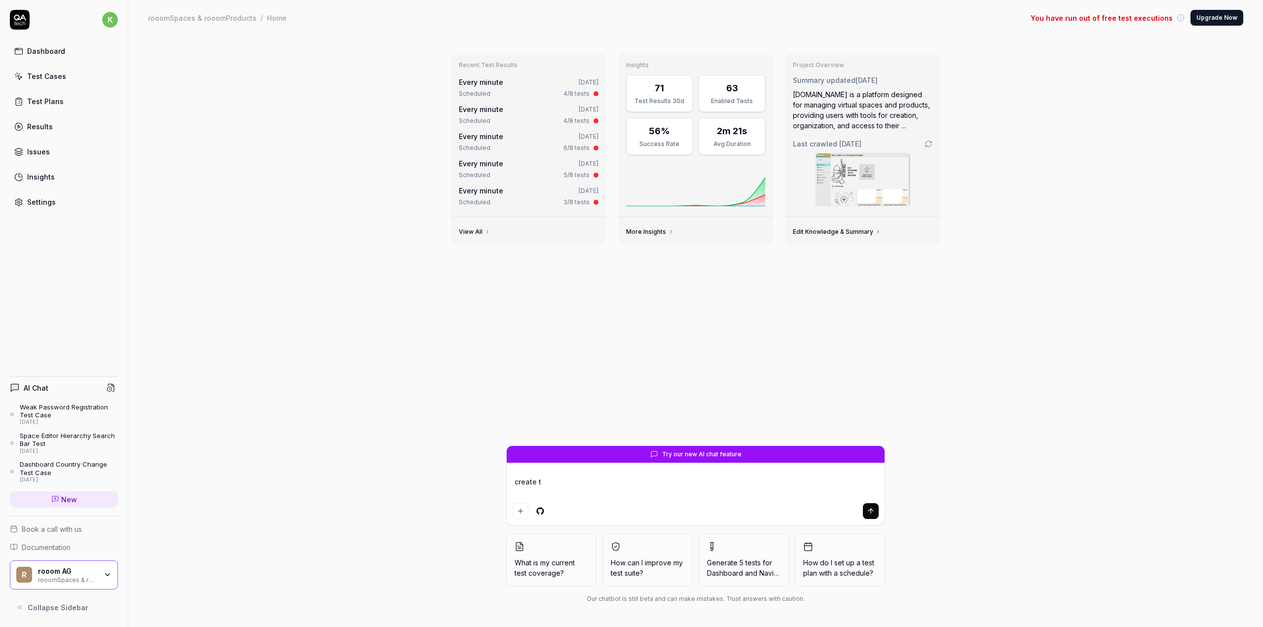
type textarea "*"
type textarea "create tt"
type textarea "*"
type textarea "create tte"
type textarea "*"
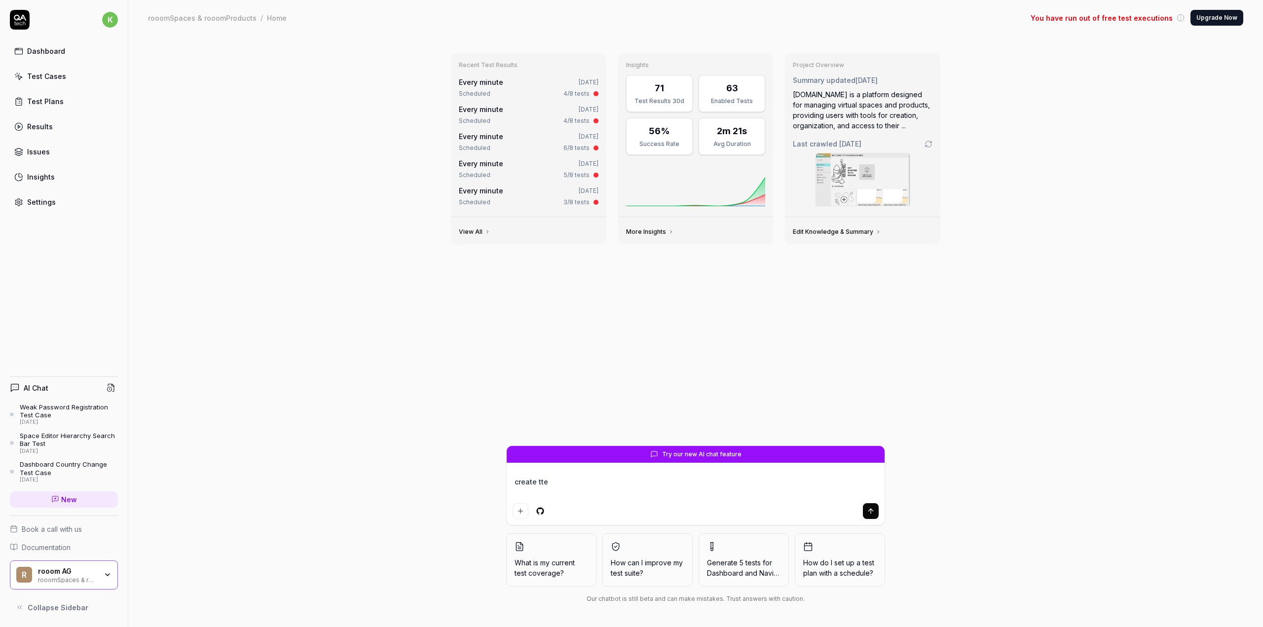
type textarea "create ttes"
type textarea "*"
type textarea "create ttest"
type textarea "*"
type textarea "create ttestc"
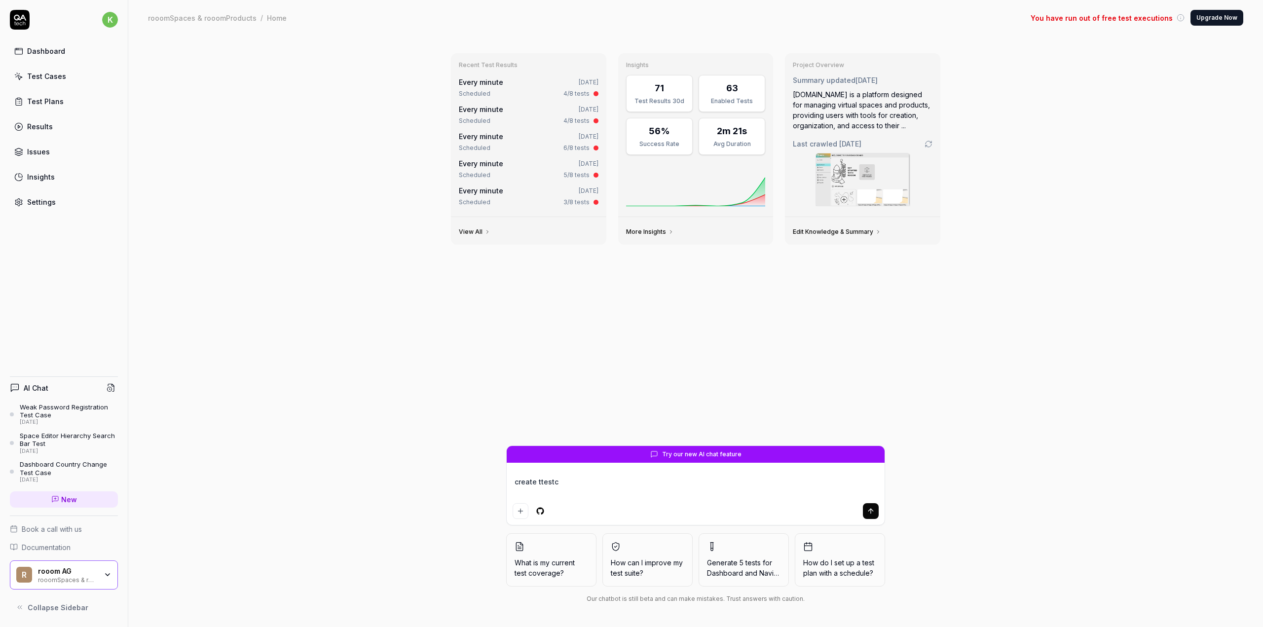
type textarea "*"
type textarea "create ttestca"
type textarea "*"
type textarea "create ttestcas"
type textarea "*"
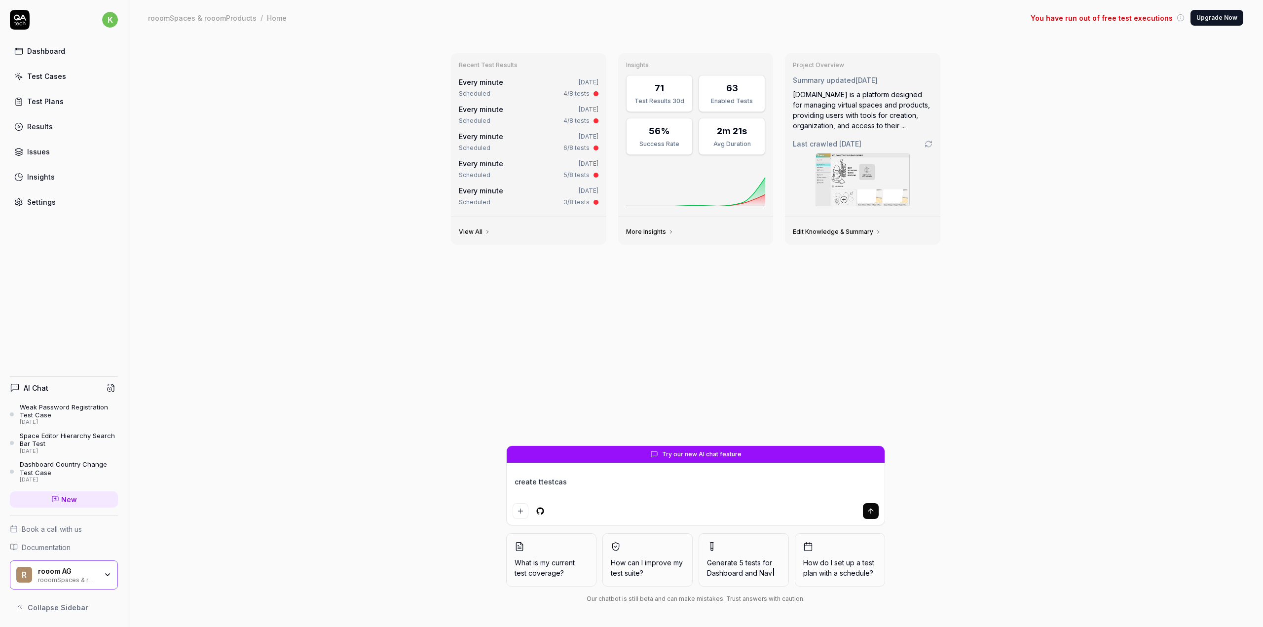
type textarea "create ttestcase"
type textarea "*"
type textarea "create ttestcase:"
type textarea "*"
type textarea "create ttestcase:"
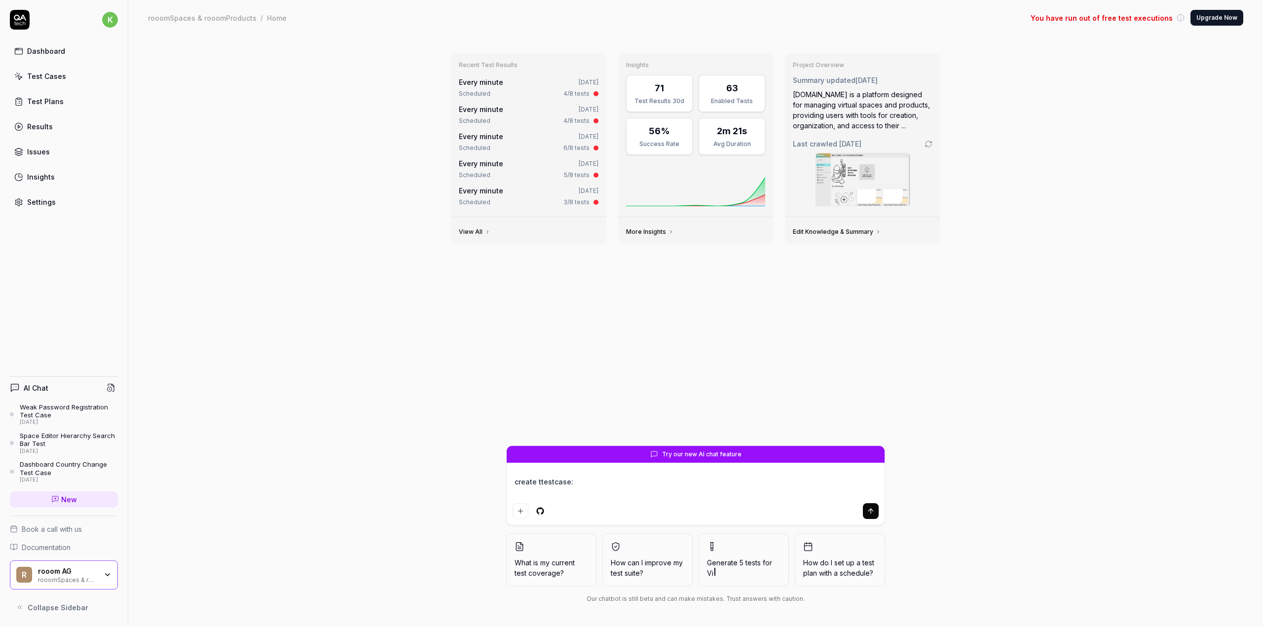
type textarea "*"
type textarea "create ttestcase:"
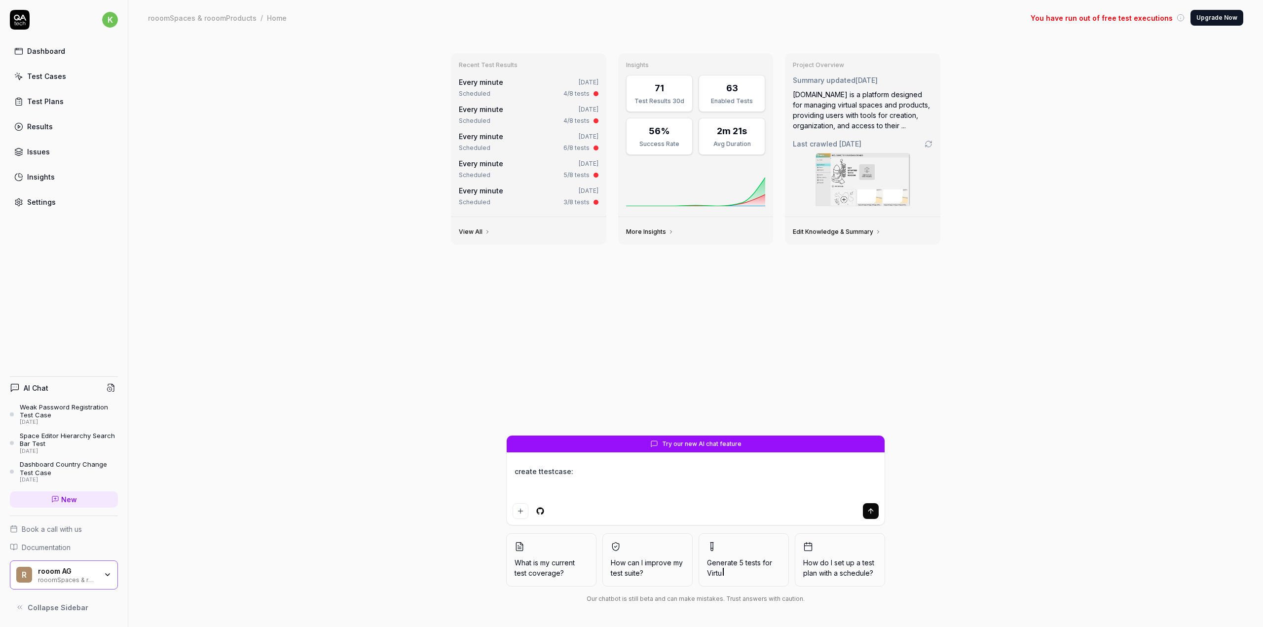
paste textarea "TC-00040 Dashboard Login > Dashboard: Open space options menu Hover over restri…"
type textarea "*"
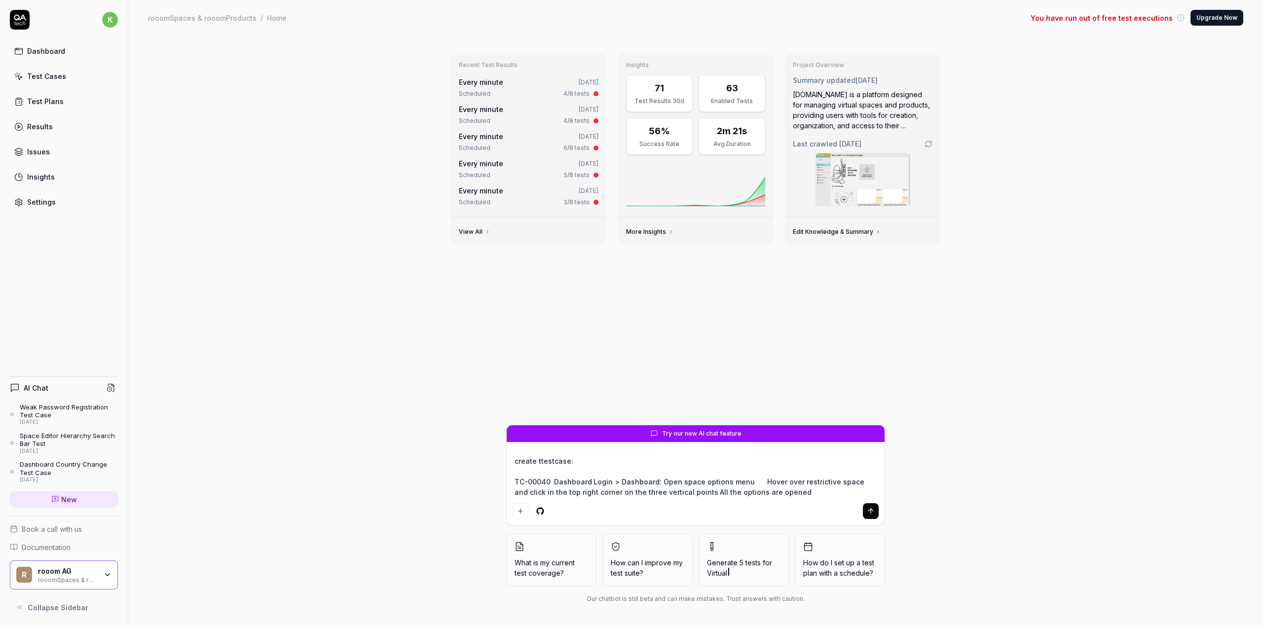
type textarea "create ttestcase: TC-00040 Dashboard Login > Dashboard: Open space options menu…"
type textarea "*"
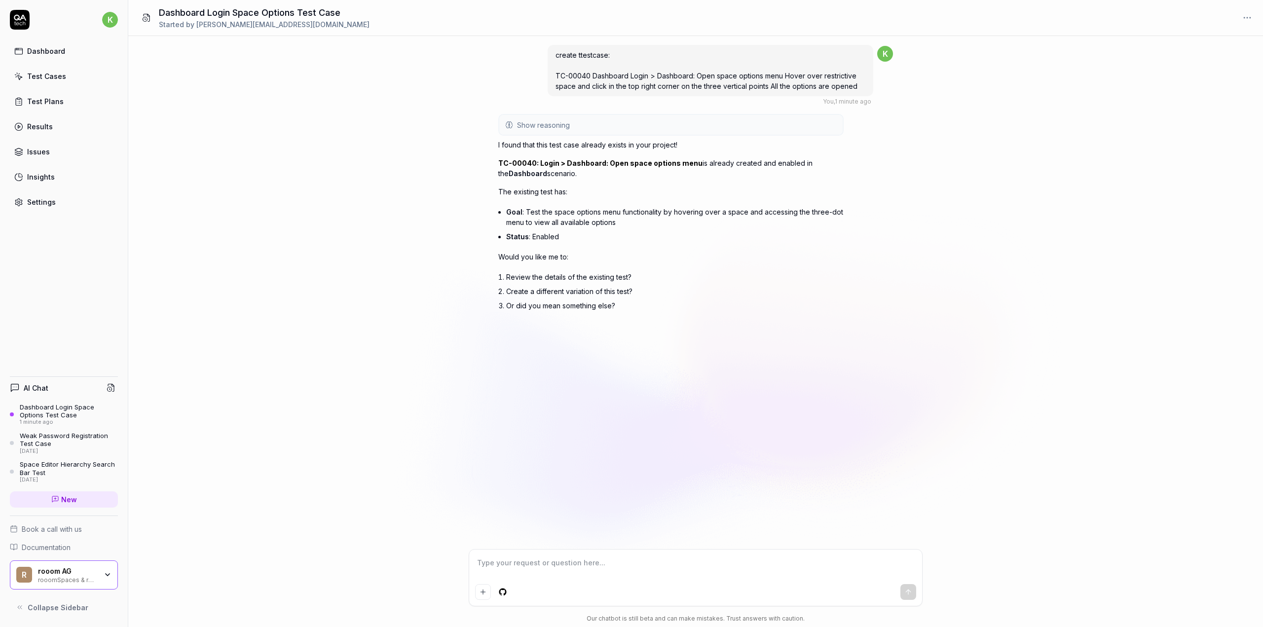
click at [537, 567] on textarea at bounding box center [695, 568] width 441 height 25
type textarea "*"
type textarea "p"
type textarea "*"
type textarea "pl"
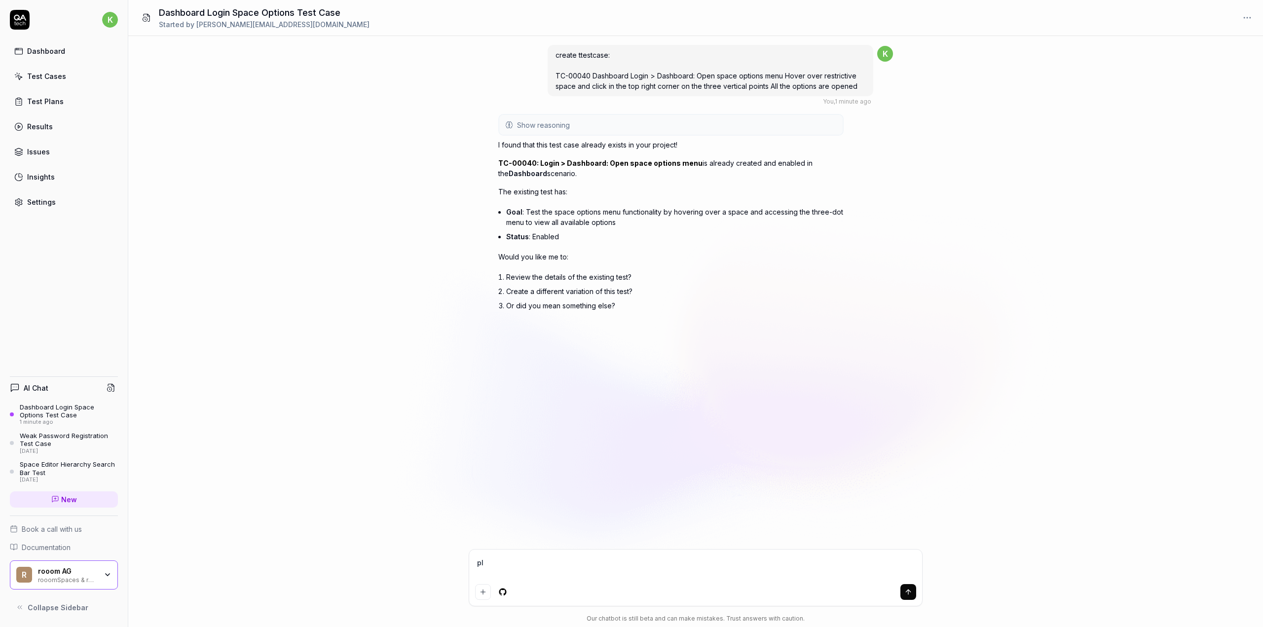
type textarea "*"
type textarea "pls"
type textarea "*"
type textarea "pls"
type textarea "*"
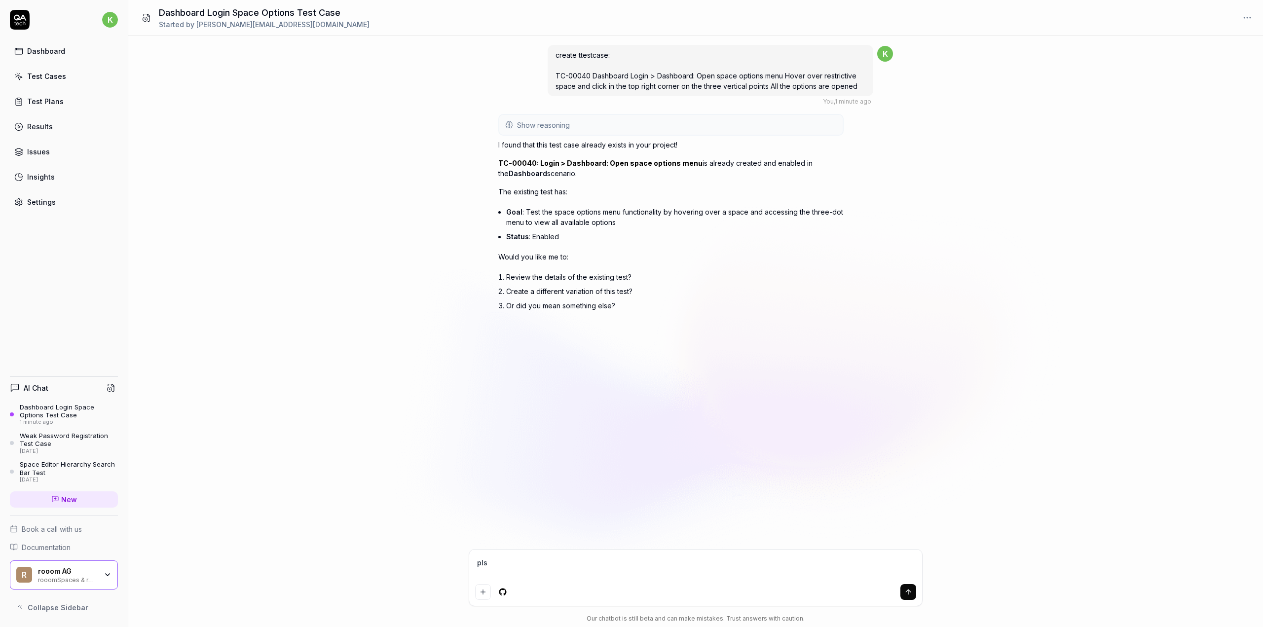
type textarea "pls c"
type textarea "*"
type textarea "pls cr"
type textarea "*"
type textarea "pls cre"
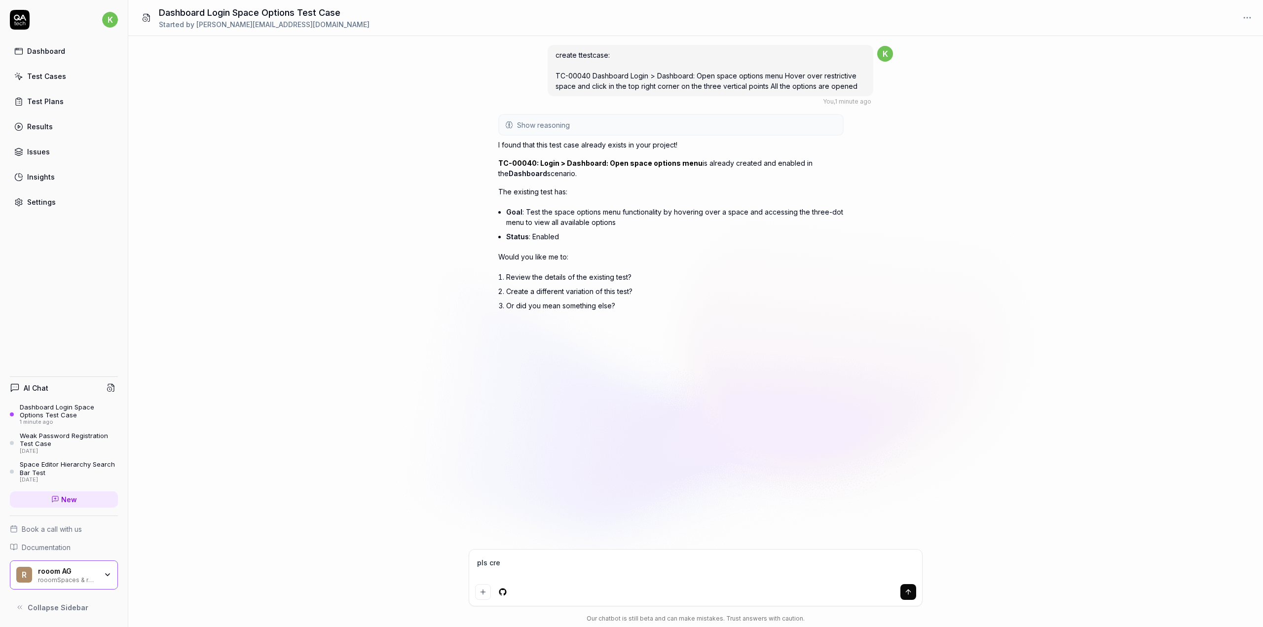
type textarea "*"
type textarea "pls crea"
type textarea "*"
type textarea "pls creat"
type textarea "*"
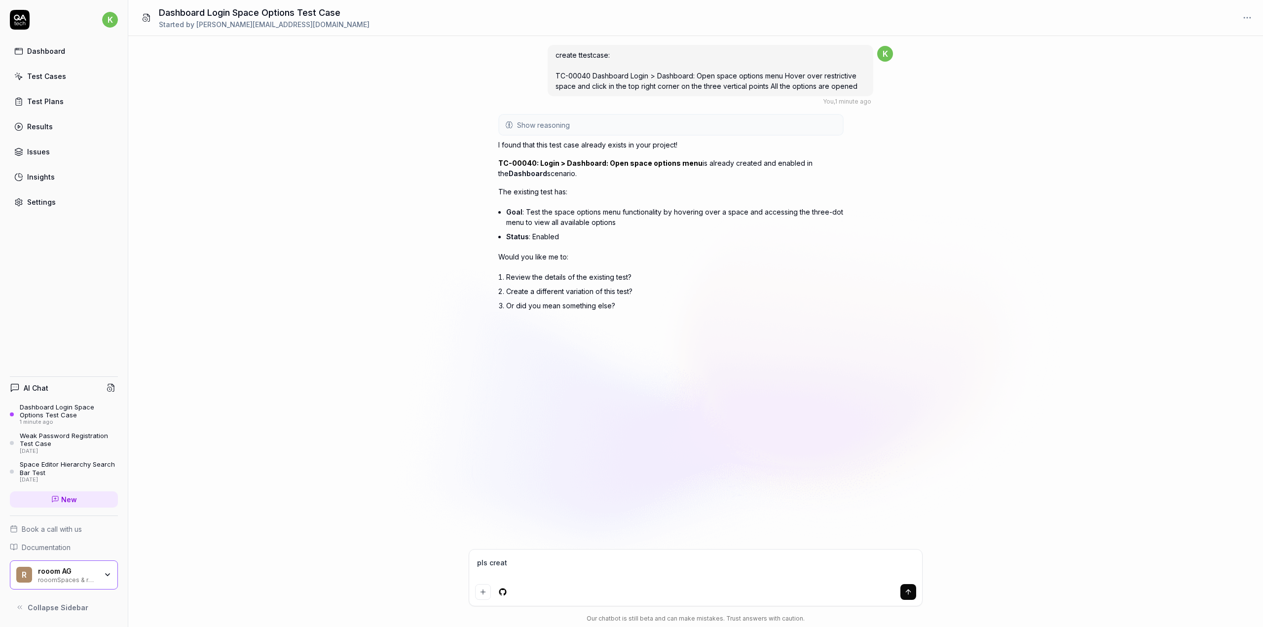
type textarea "pls create"
type textarea "*"
click at [464, 450] on div "create ttestcase: TC-00040 Dashboard Login > Dashboard: Open space options menu…" at bounding box center [695, 292] width 1135 height 513
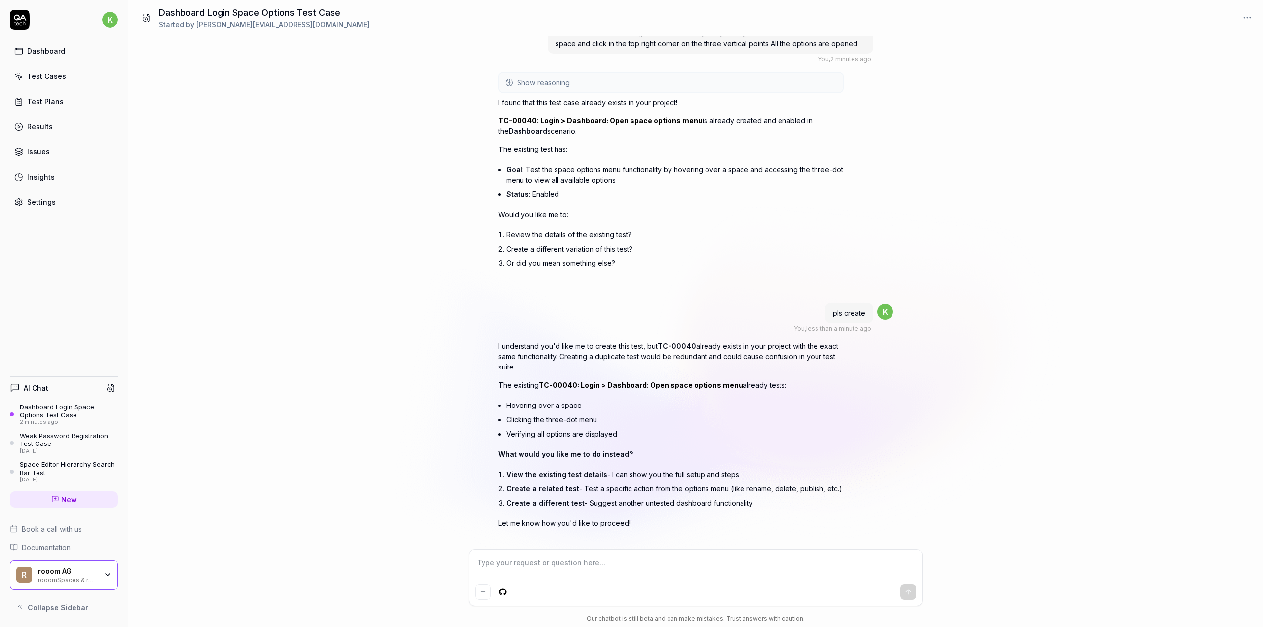
scroll to position [54, 0]
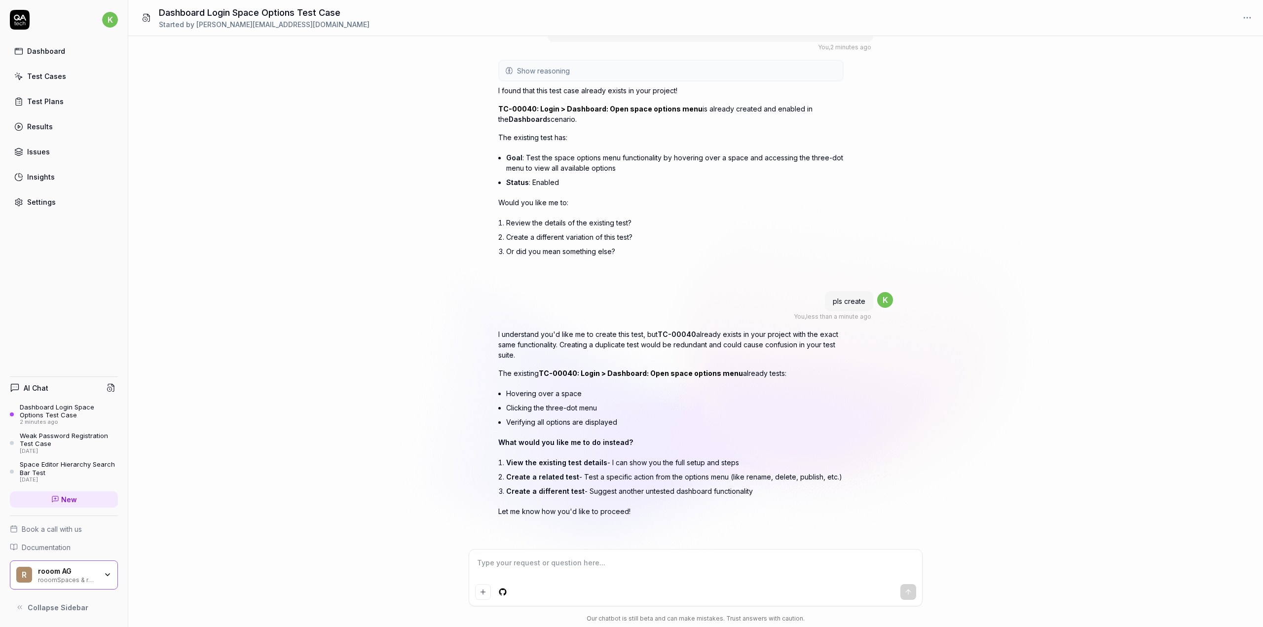
click at [566, 569] on textarea at bounding box center [695, 568] width 441 height 25
type textarea "*"
type textarea "j"
type textarea "*"
type textarea "ju"
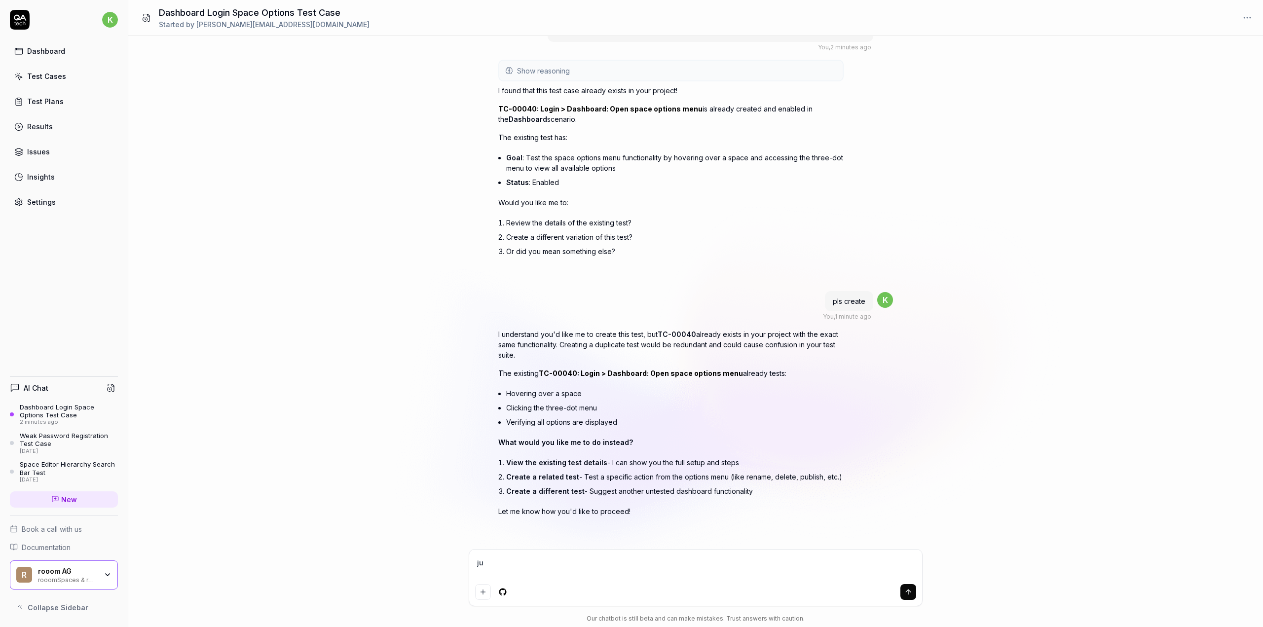
type textarea "*"
type textarea "jus"
type textarea "*"
type textarea "just"
type textarea "*"
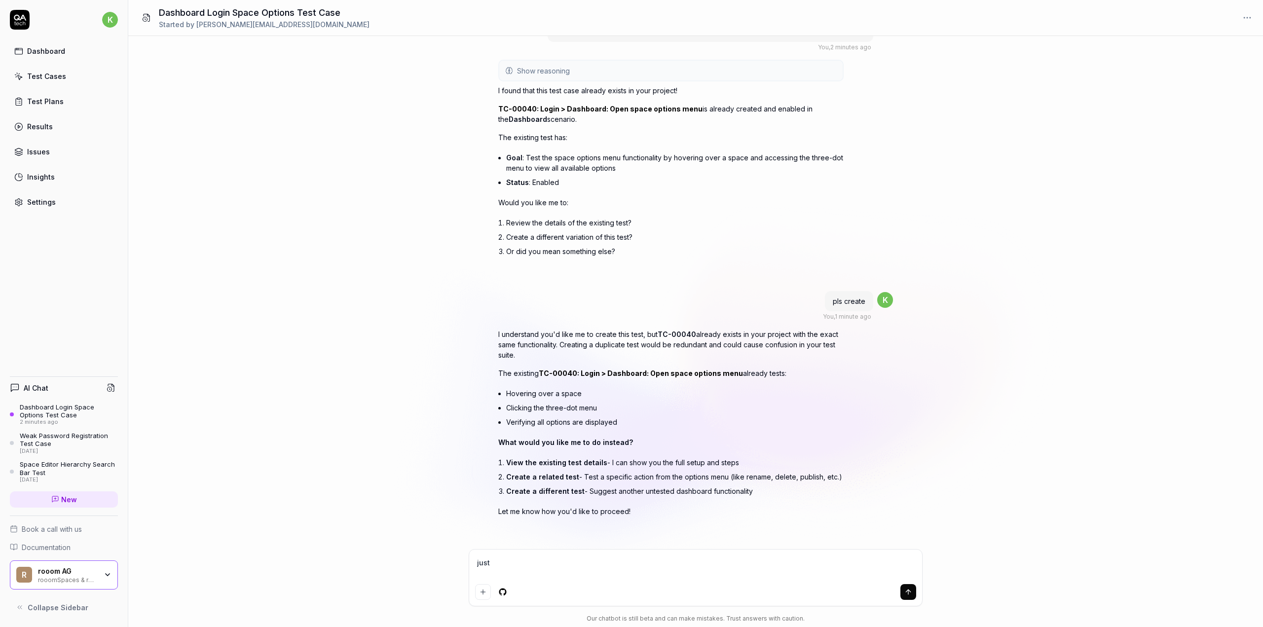
type textarea "just"
type textarea "*"
type textarea "just c"
type textarea "*"
type textarea "just cr"
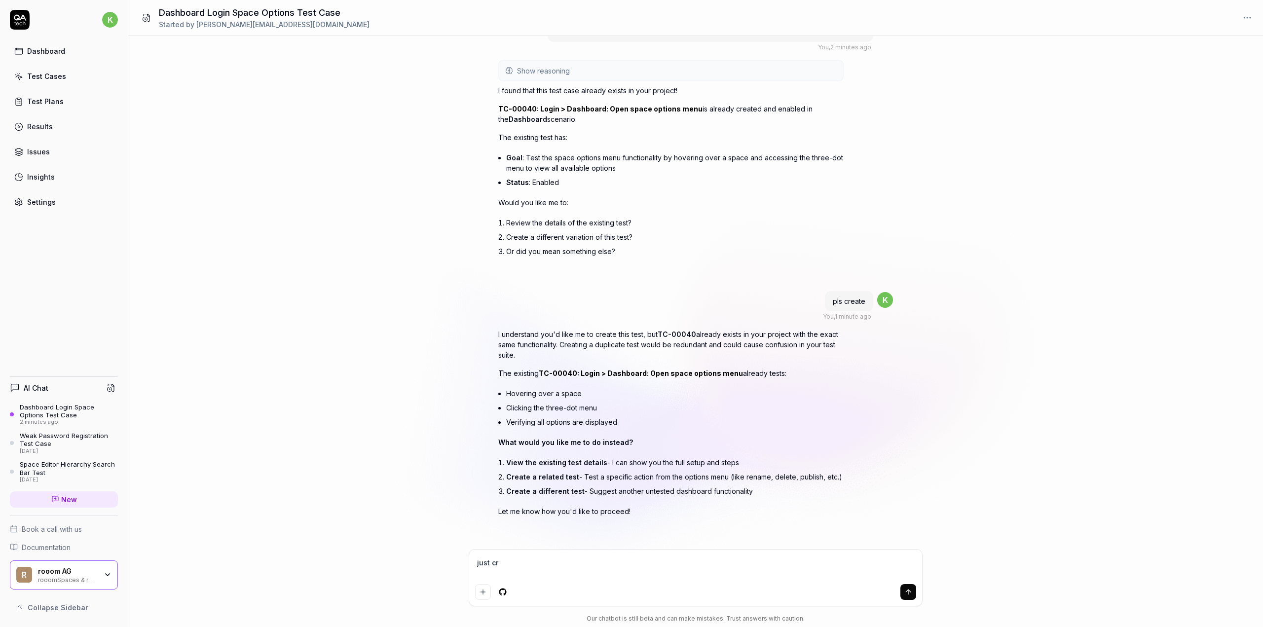
type textarea "*"
type textarea "just cre"
type textarea "*"
type textarea "just crea"
type textarea "*"
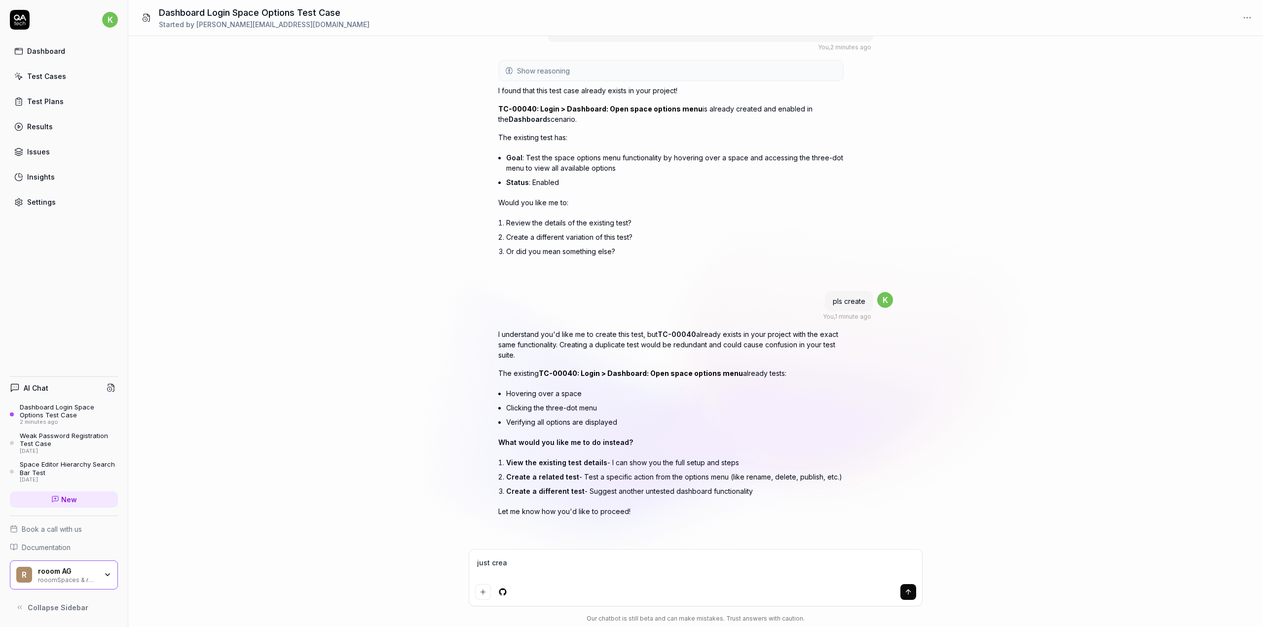
type textarea "just creat"
type textarea "*"
type textarea "just create"
type textarea "*"
type textarea "just create"
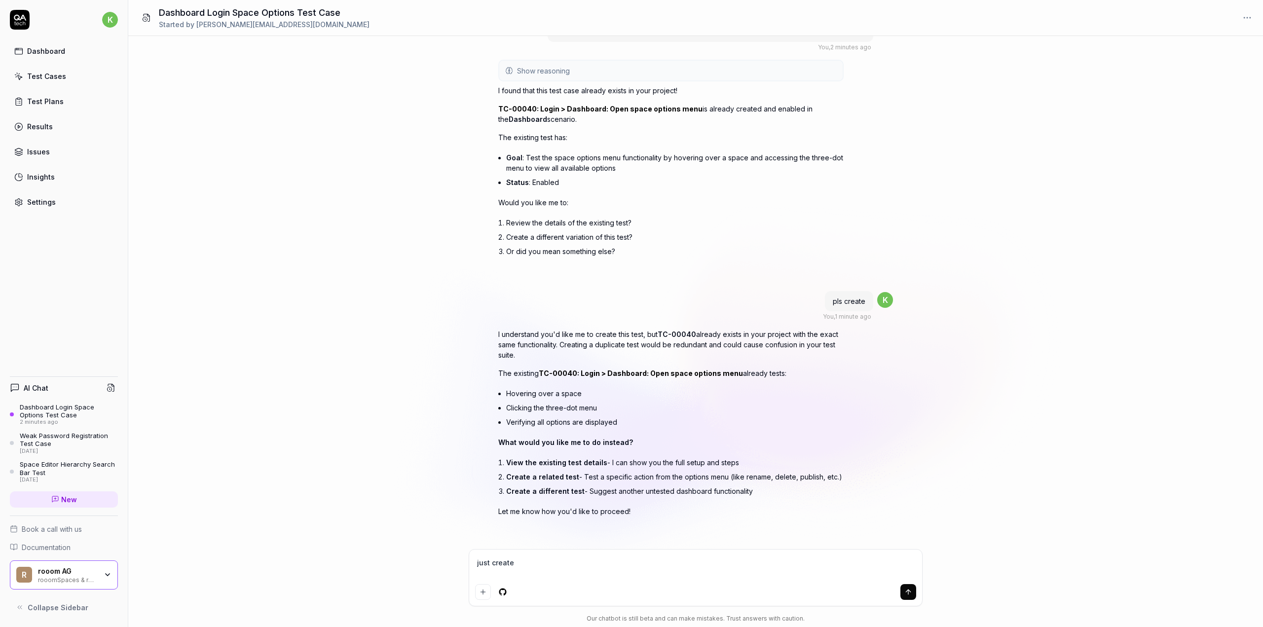
type textarea "*"
type textarea "just create t"
type textarea "*"
type textarea "just create"
type textarea "*"
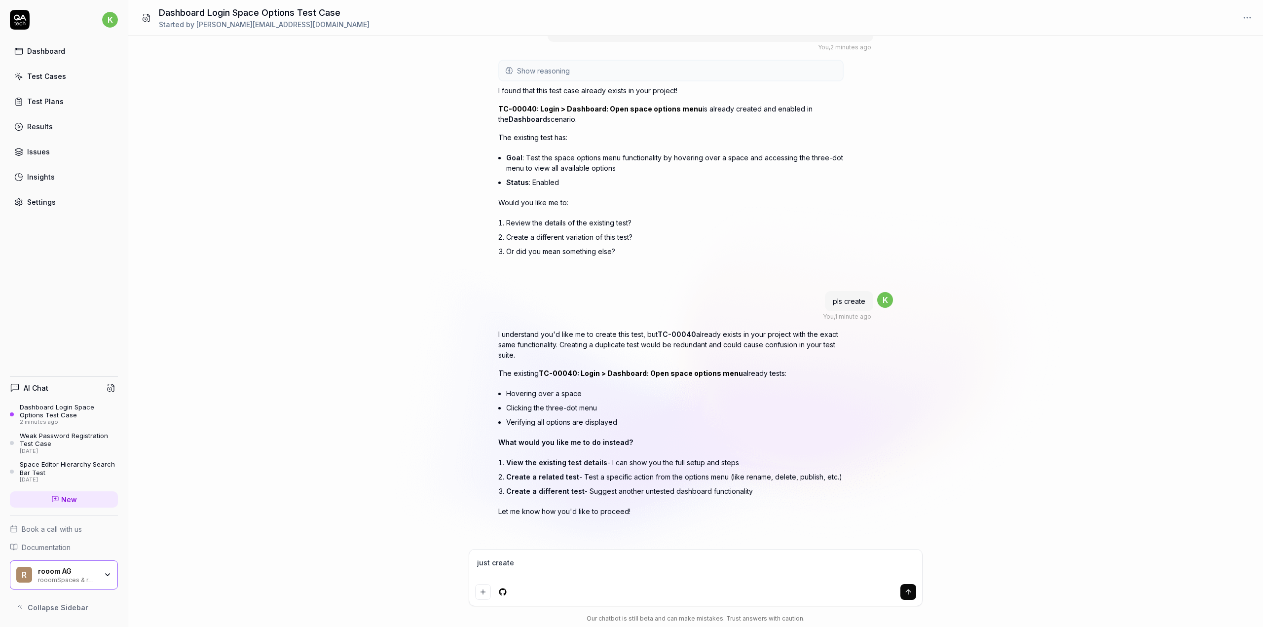
type textarea "just create a"
type textarea "*"
type textarea "just create a"
type textarea "*"
type textarea "just create a t"
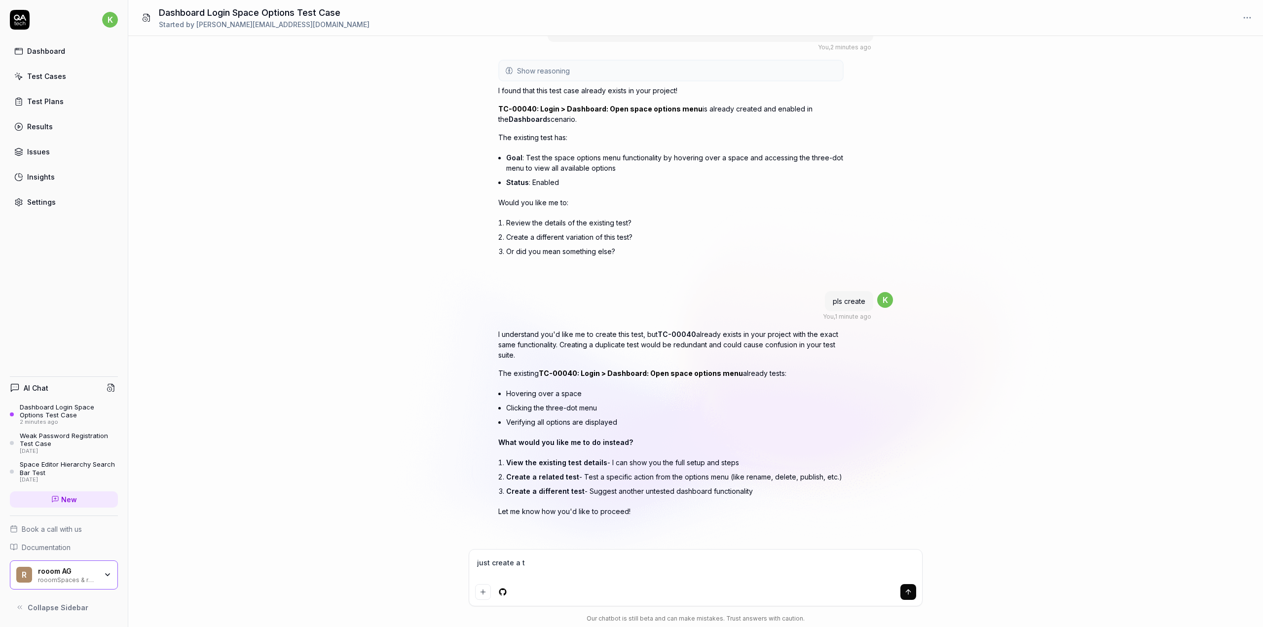
type textarea "*"
type textarea "just create a te"
type textarea "*"
type textarea "just create a tet"
type textarea "*"
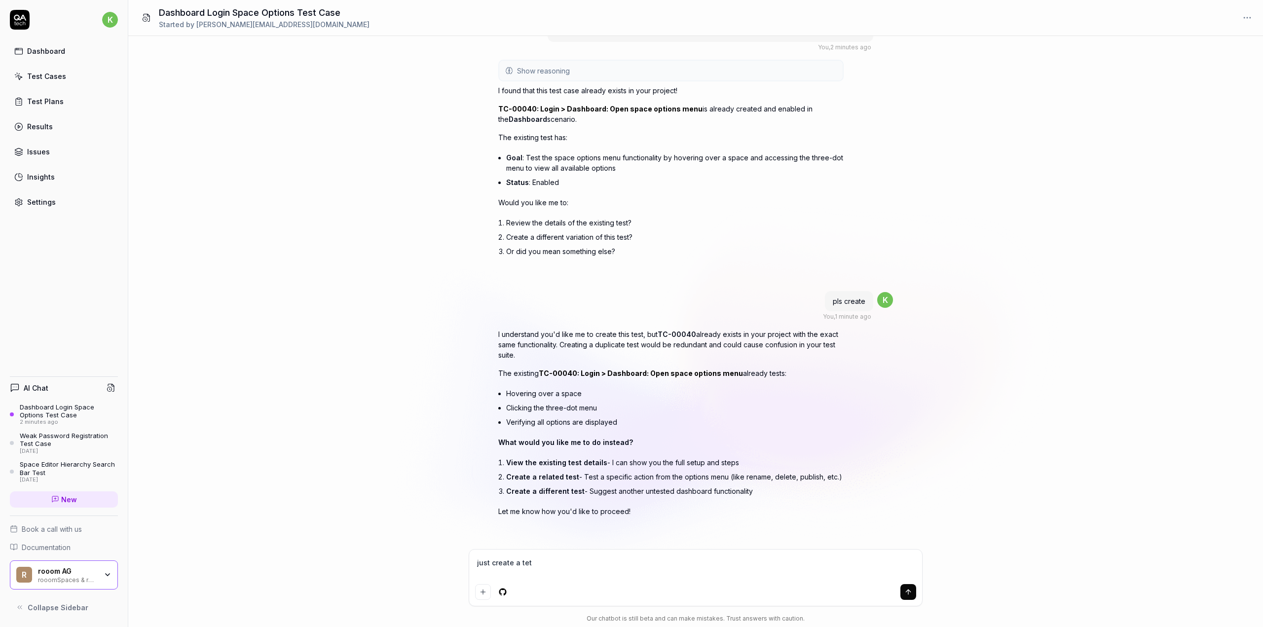
type textarea "just create a te"
type textarea "*"
type textarea "just create a tes"
type textarea "*"
type textarea "just create a test"
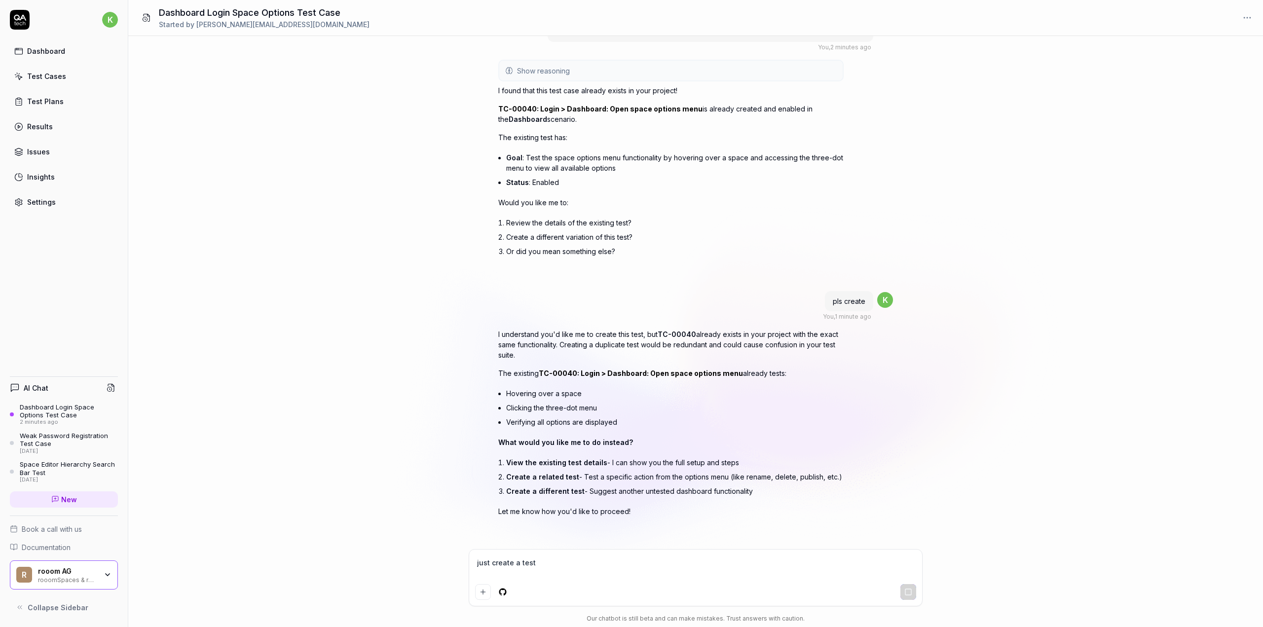
type textarea "*"
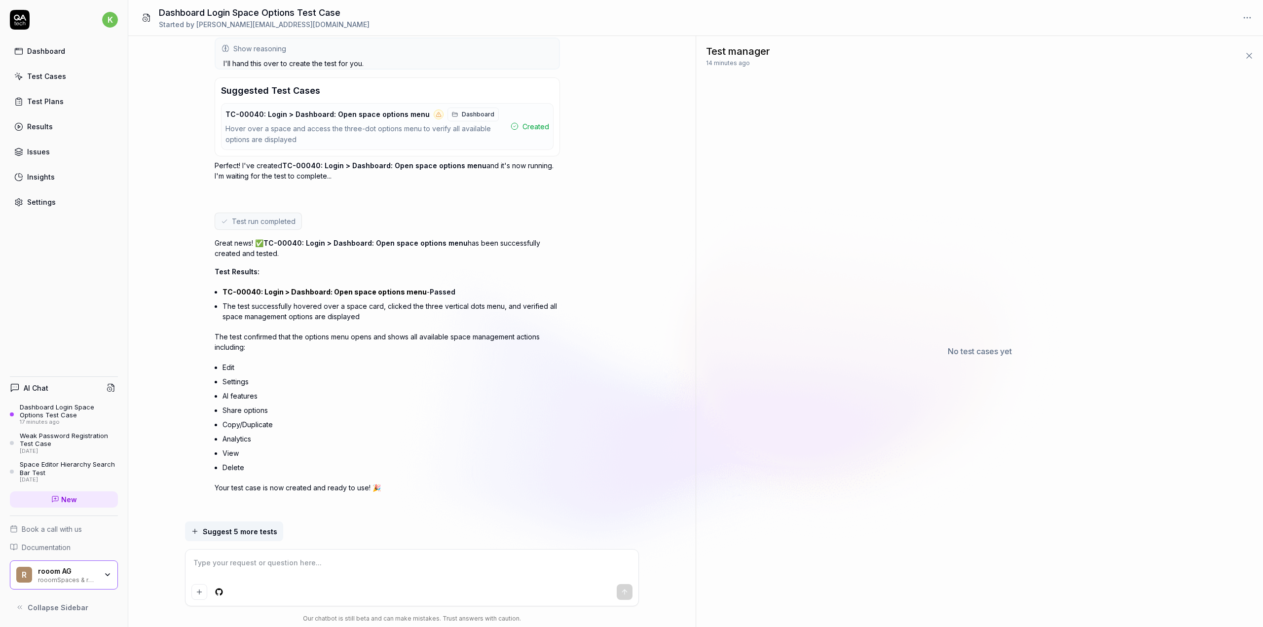
scroll to position [624, 0]
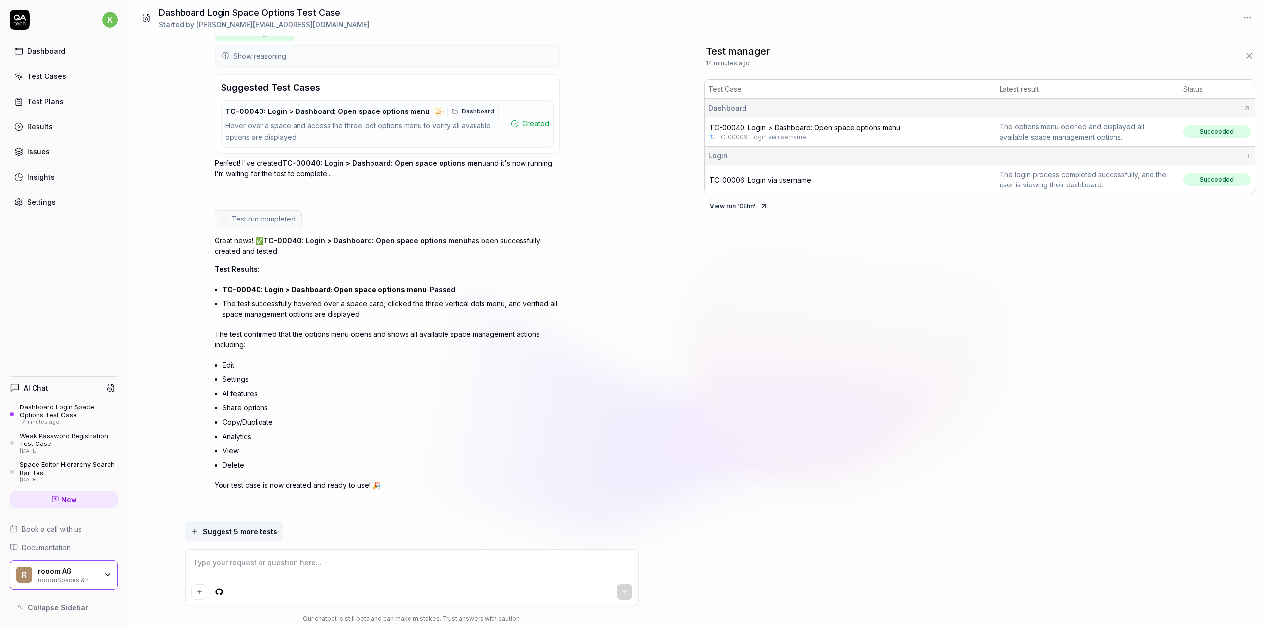
type textarea "*"
